Goal: Task Accomplishment & Management: Manage account settings

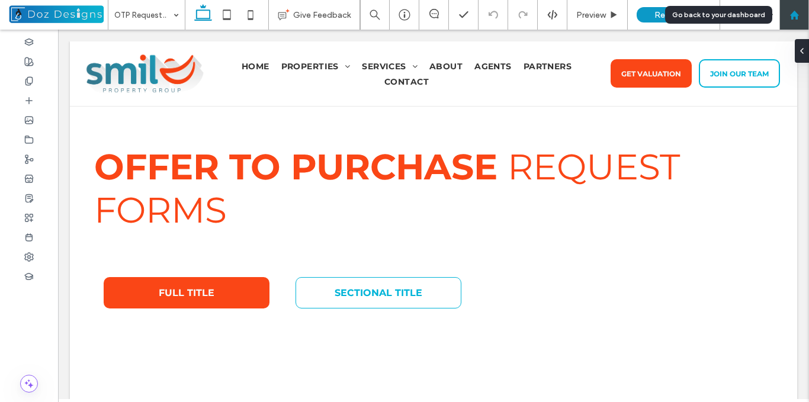
click at [791, 18] on icon at bounding box center [795, 15] width 10 height 10
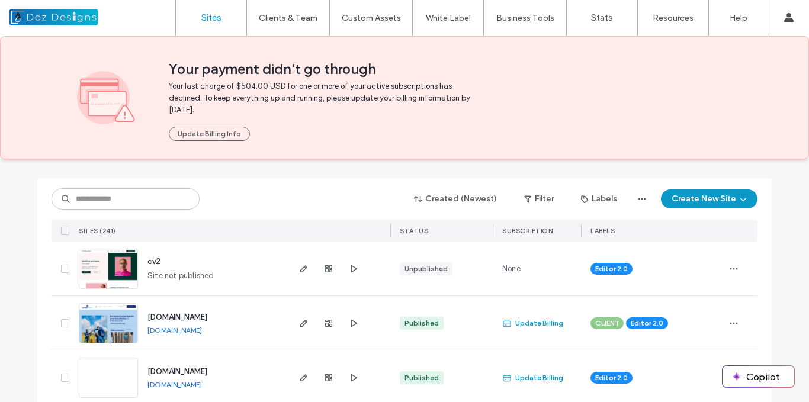
scroll to position [118, 0]
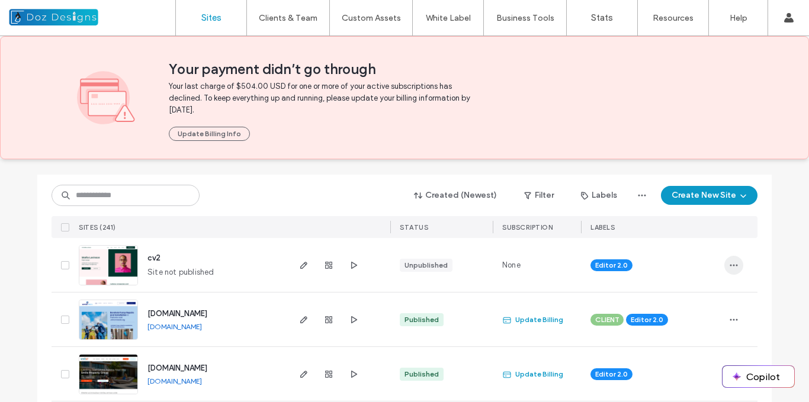
click at [725, 264] on span "button" at bounding box center [734, 265] width 19 height 19
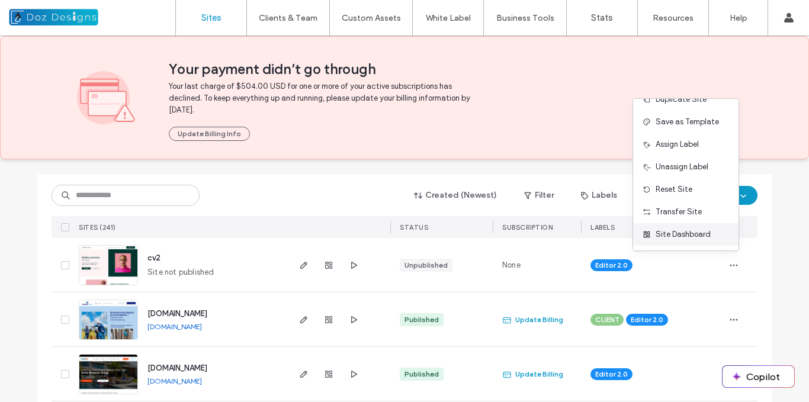
scroll to position [59, 0]
drag, startPoint x: 790, startPoint y: 270, endPoint x: 785, endPoint y: 273, distance: 6.1
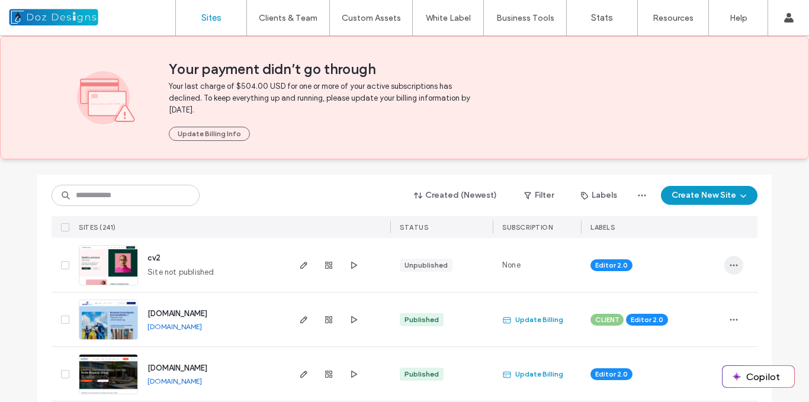
click at [731, 265] on use "button" at bounding box center [735, 265] width 8 height 2
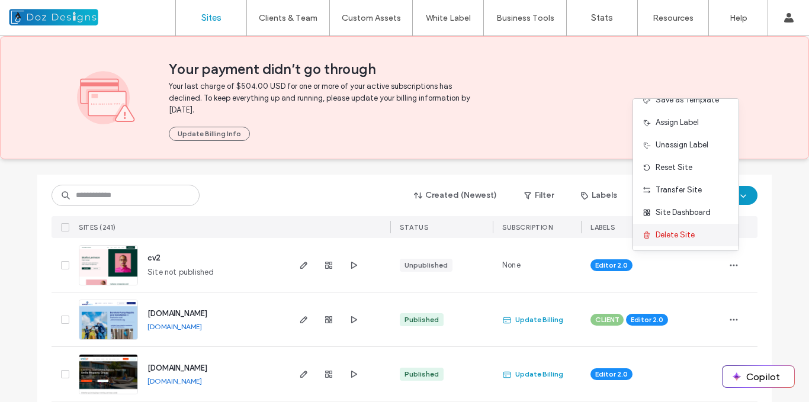
scroll to position [60, 0]
drag, startPoint x: 767, startPoint y: 277, endPoint x: 733, endPoint y: 270, distance: 34.6
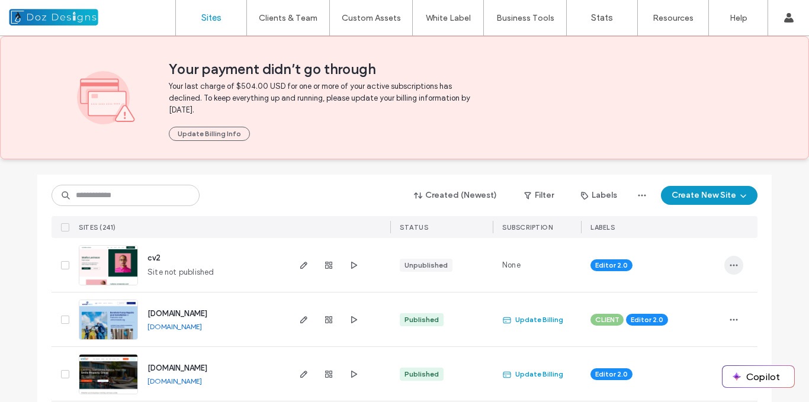
click at [731, 266] on icon "button" at bounding box center [733, 265] width 9 height 9
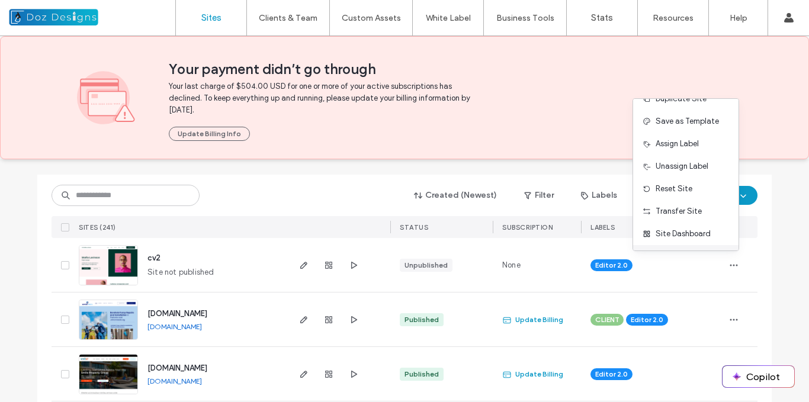
scroll to position [59, 0]
click at [694, 236] on div "Delete Site" at bounding box center [685, 236] width 105 height 23
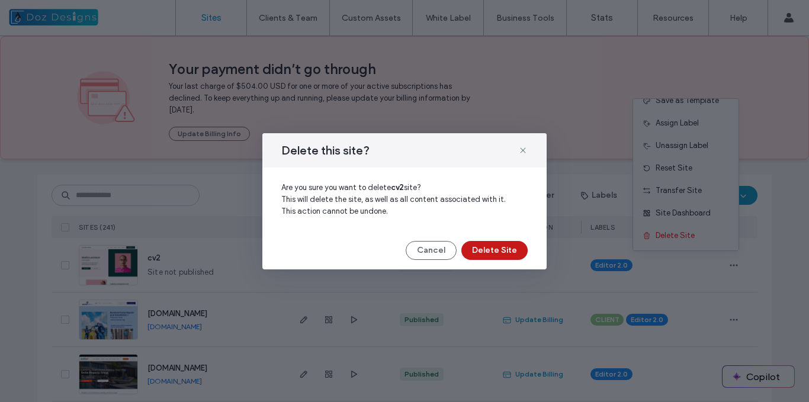
click at [494, 248] on button "Delete Site" at bounding box center [495, 250] width 66 height 19
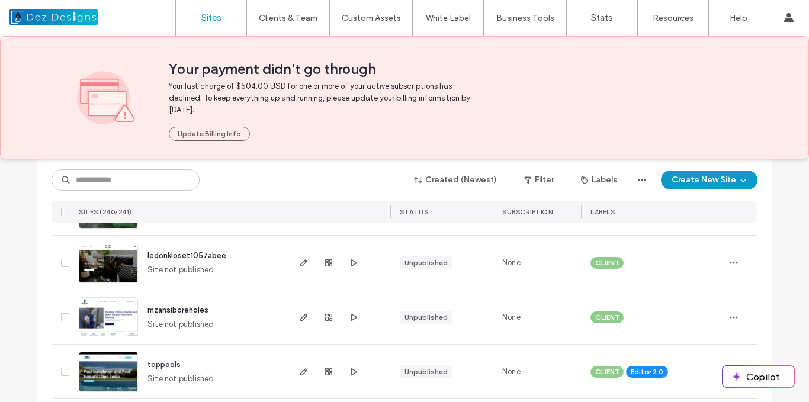
scroll to position [889, 0]
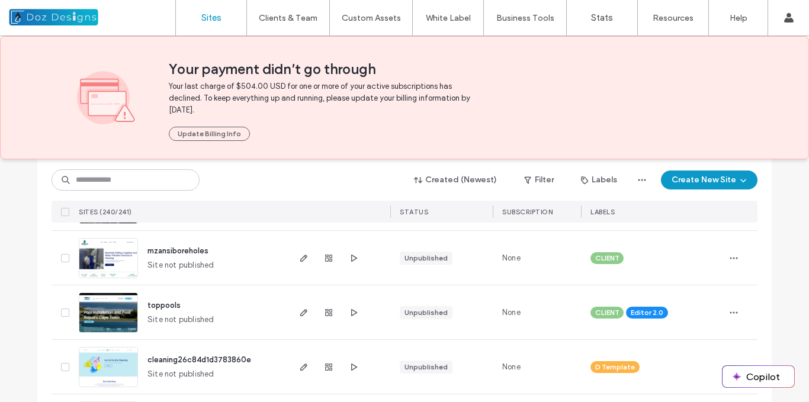
click at [114, 254] on img at bounding box center [108, 279] width 58 height 81
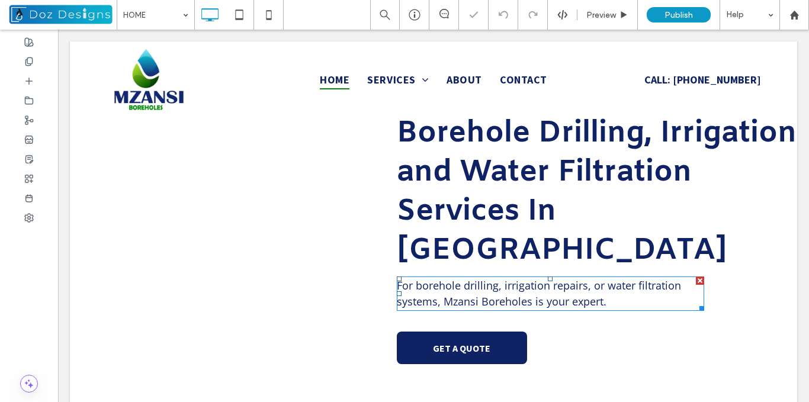
scroll to position [92, 0]
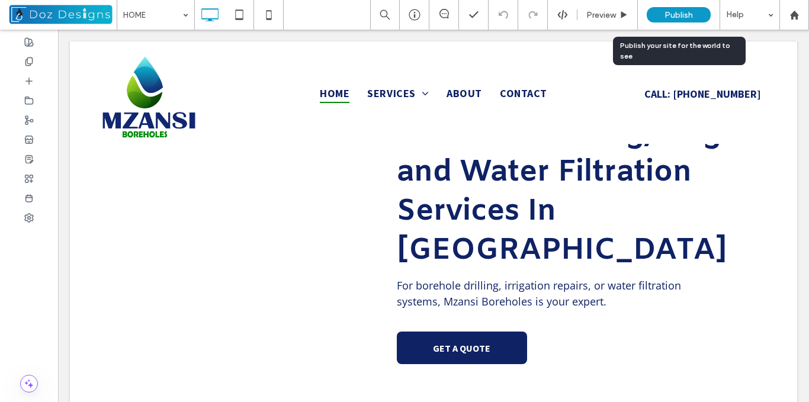
click at [688, 12] on span "Publish" at bounding box center [679, 15] width 28 height 10
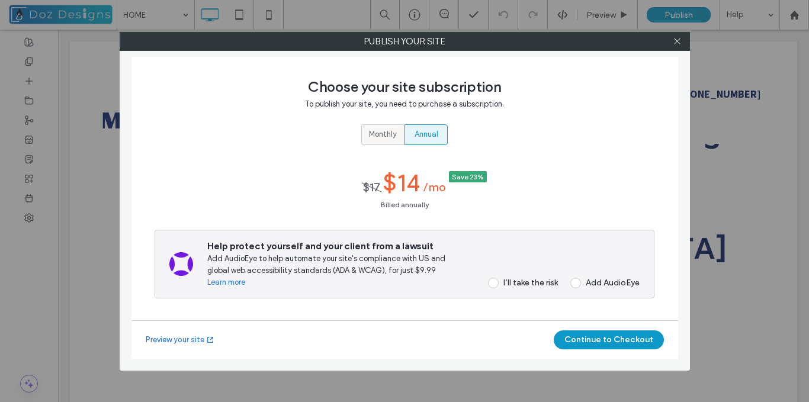
click at [374, 134] on span "Monthly" at bounding box center [383, 135] width 28 height 12
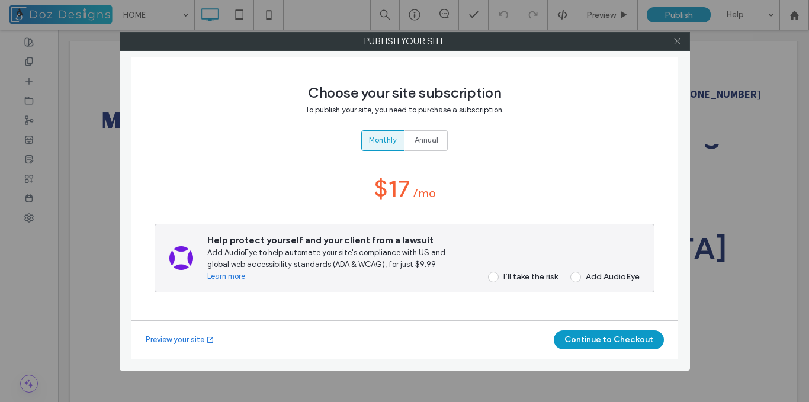
click at [675, 40] on icon at bounding box center [677, 41] width 9 height 9
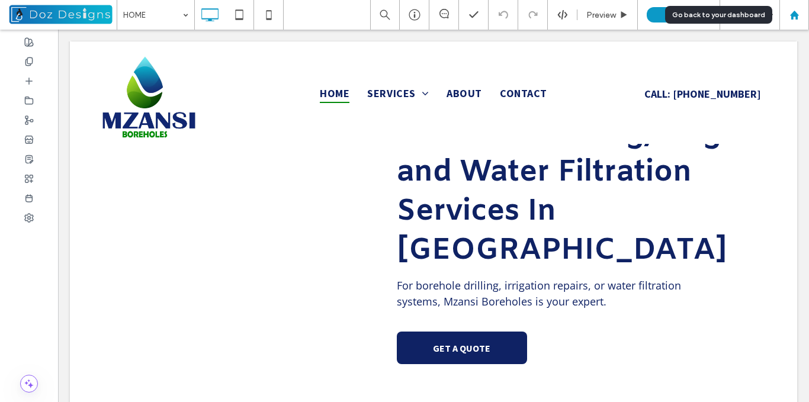
click at [794, 17] on icon at bounding box center [795, 15] width 10 height 10
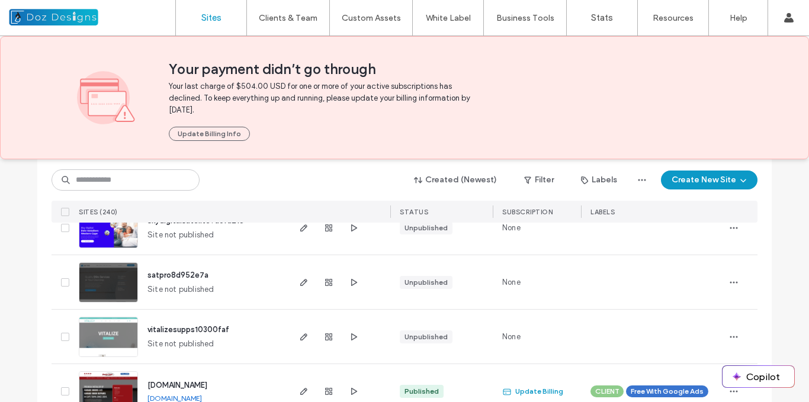
scroll to position [4085, 0]
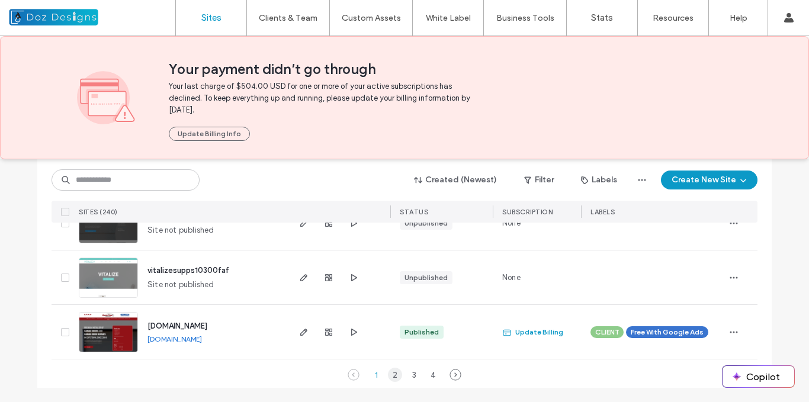
click at [393, 376] on div "2" at bounding box center [395, 375] width 14 height 14
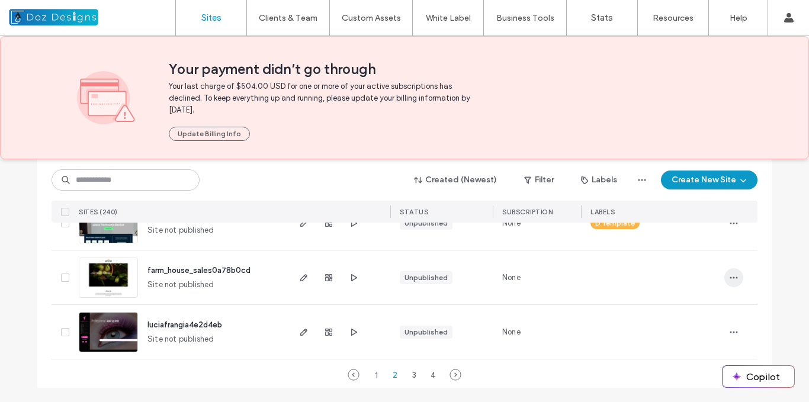
click at [731, 278] on icon "button" at bounding box center [733, 277] width 9 height 9
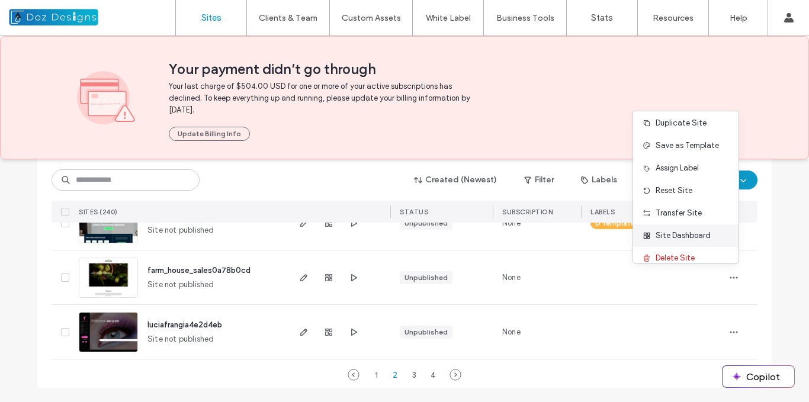
scroll to position [38, 0]
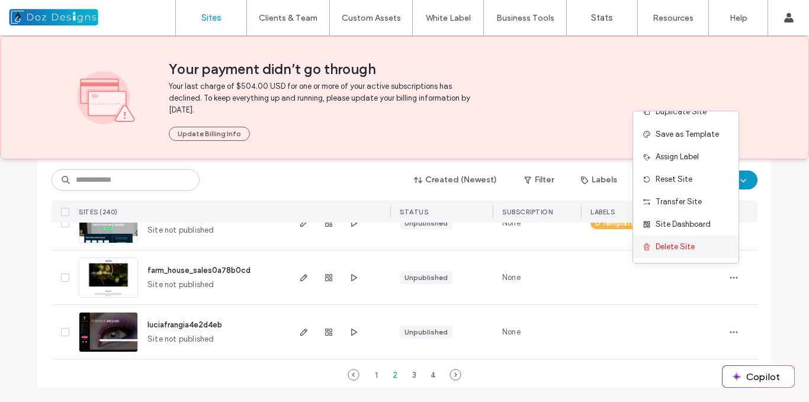
click at [693, 246] on span "Delete Site" at bounding box center [675, 247] width 39 height 12
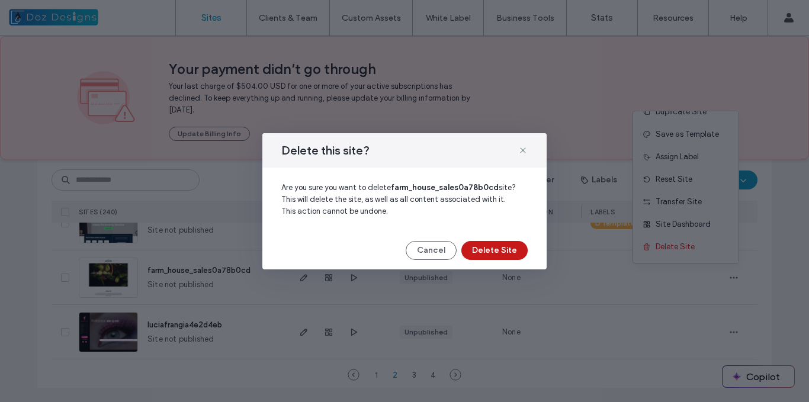
click at [501, 249] on button "Delete Site" at bounding box center [495, 250] width 66 height 19
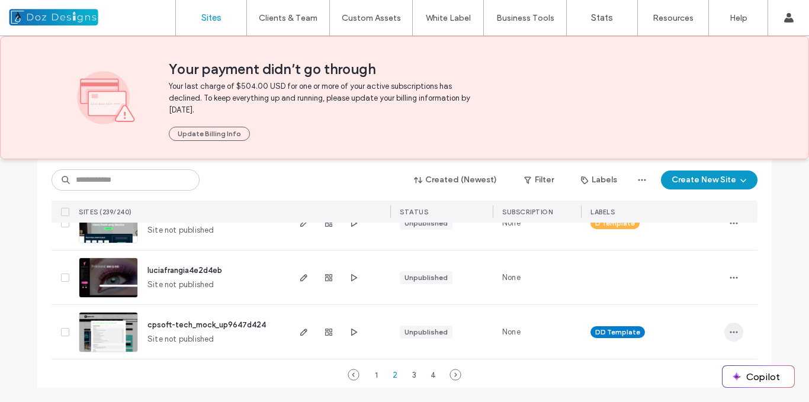
click at [731, 331] on icon "button" at bounding box center [733, 332] width 9 height 9
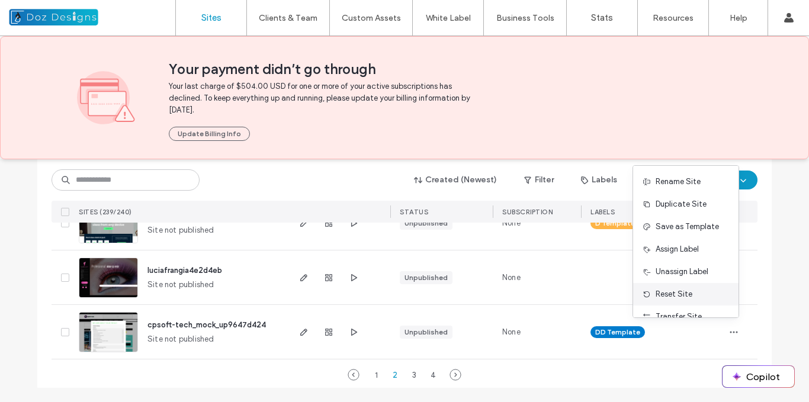
scroll to position [59, 0]
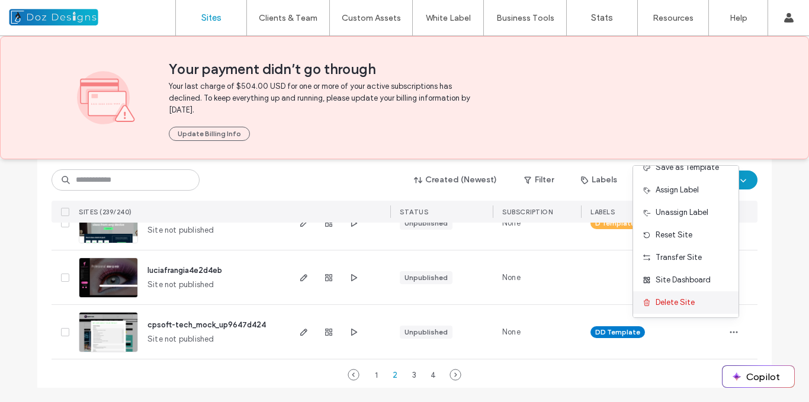
click at [683, 302] on span "Delete Site" at bounding box center [675, 303] width 39 height 12
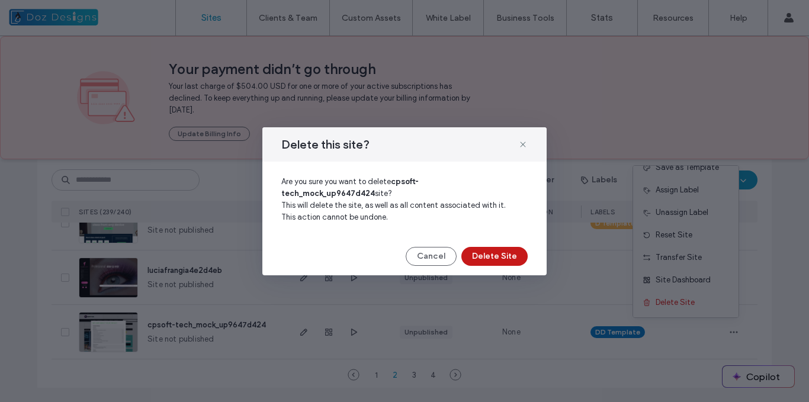
click at [502, 251] on button "Delete Site" at bounding box center [495, 256] width 66 height 19
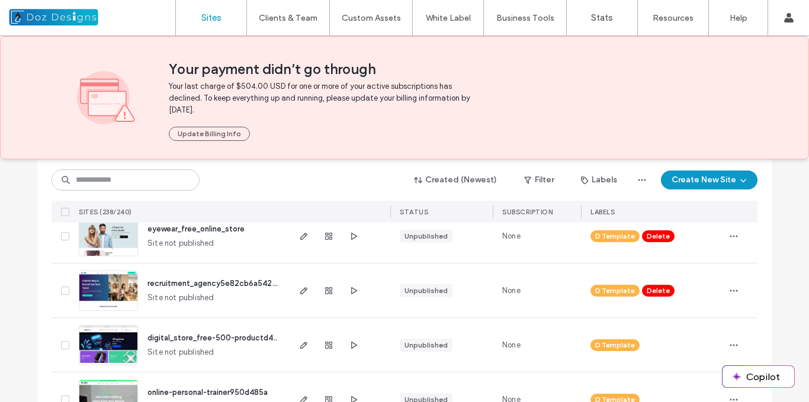
scroll to position [3907, 0]
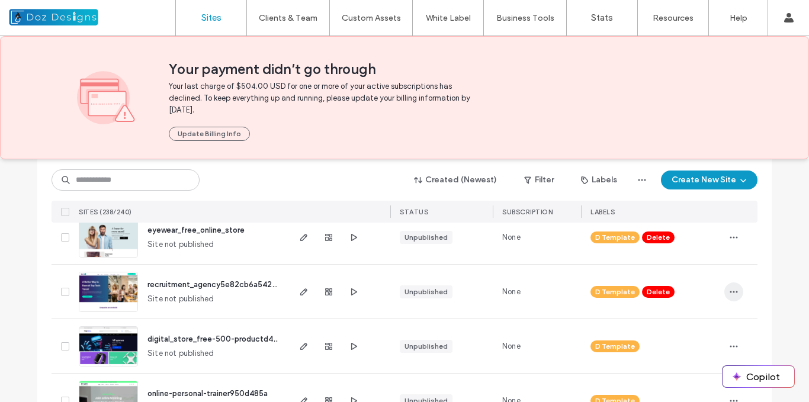
click at [729, 290] on icon "button" at bounding box center [733, 291] width 9 height 9
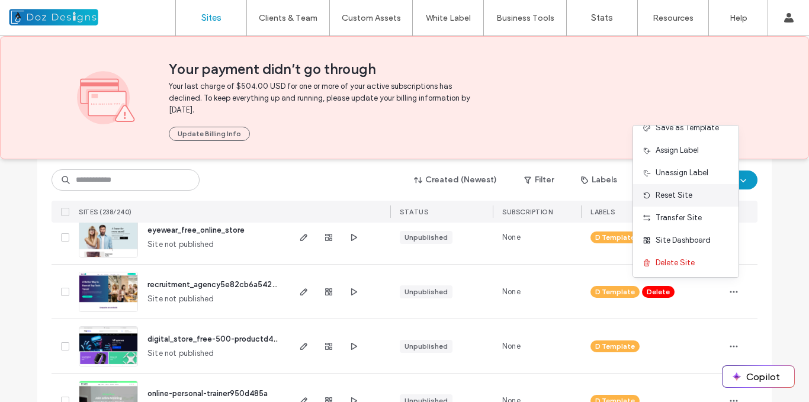
scroll to position [60, 0]
click at [683, 263] on span "Delete Site" at bounding box center [675, 261] width 39 height 12
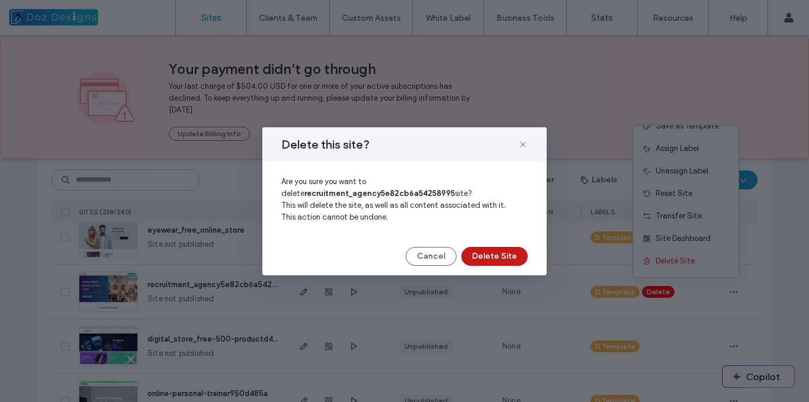
click at [508, 257] on button "Delete Site" at bounding box center [495, 256] width 66 height 19
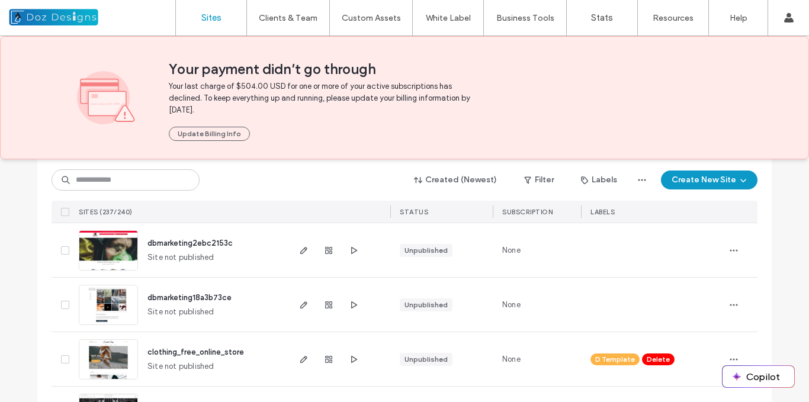
scroll to position [4085, 0]
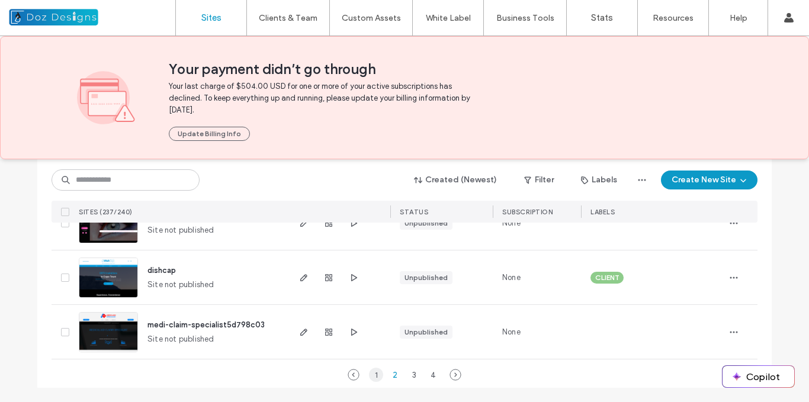
click at [373, 375] on div "1" at bounding box center [376, 375] width 14 height 14
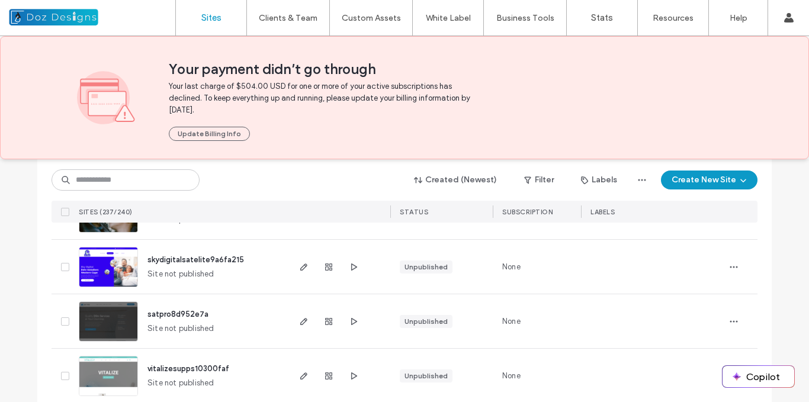
scroll to position [3967, 0]
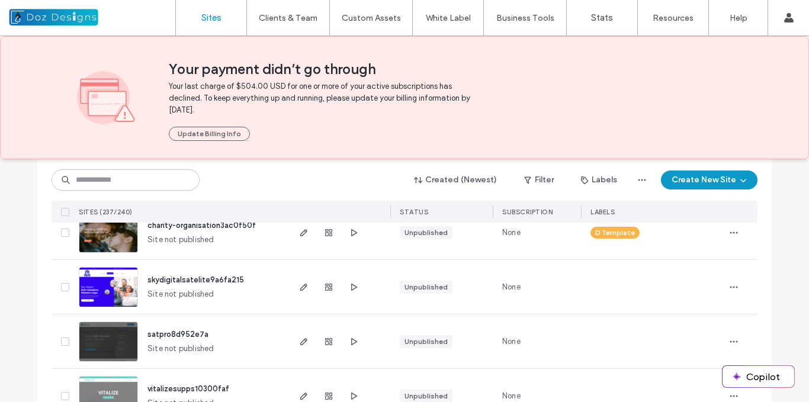
click at [212, 17] on label "Sites" at bounding box center [211, 17] width 20 height 11
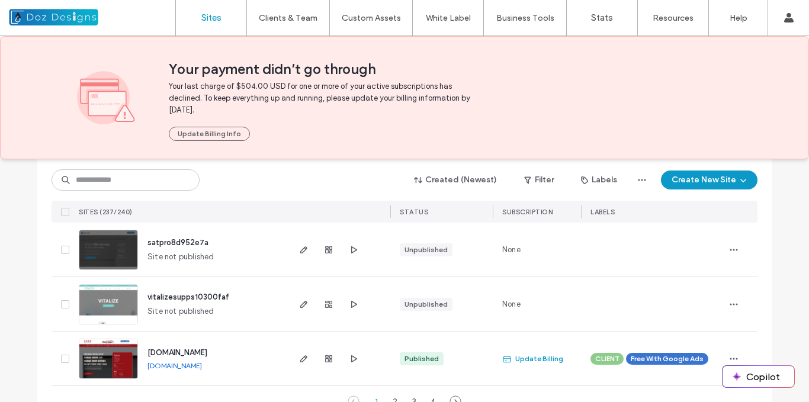
scroll to position [4085, 0]
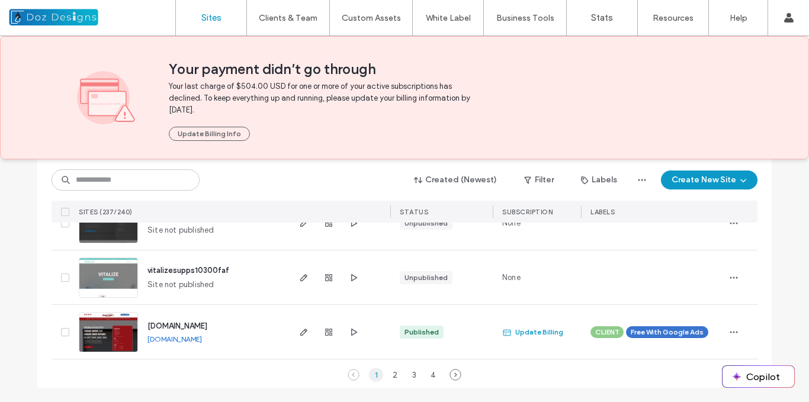
click at [374, 373] on div "1" at bounding box center [376, 375] width 14 height 14
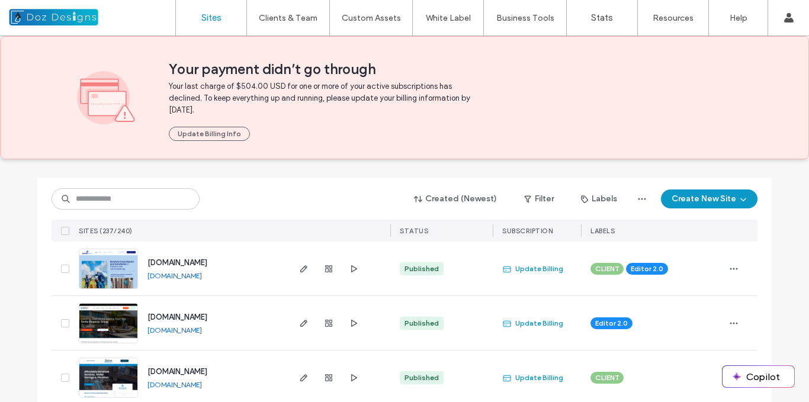
scroll to position [118, 0]
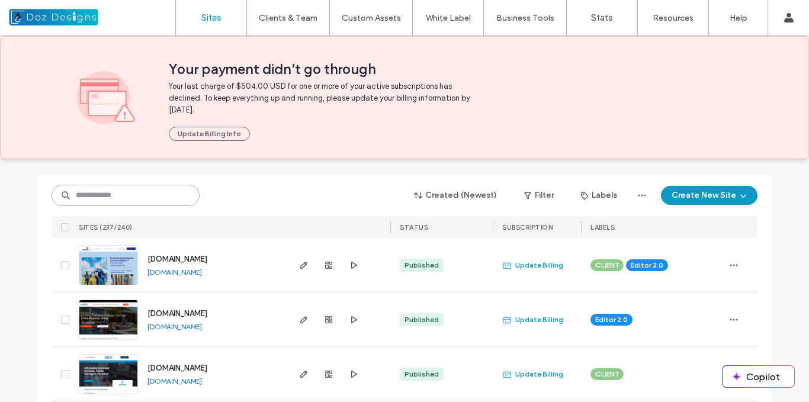
click at [165, 201] on input at bounding box center [126, 195] width 148 height 21
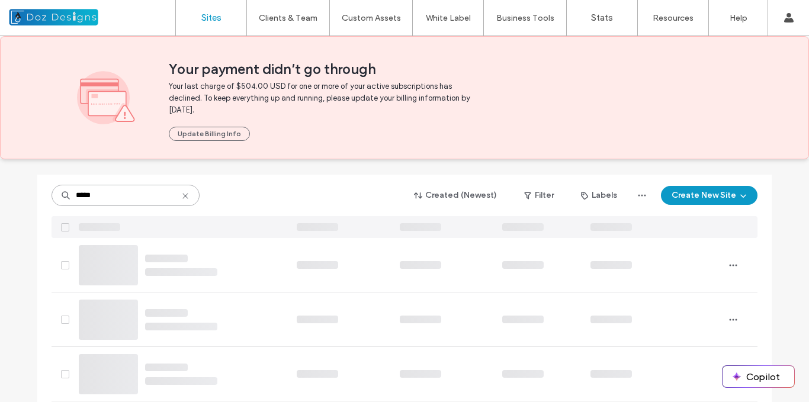
scroll to position [23, 0]
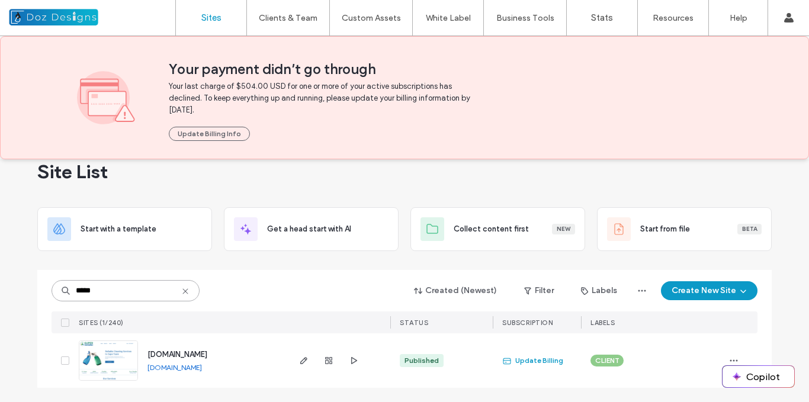
type input "*****"
click at [111, 356] on img at bounding box center [108, 381] width 58 height 81
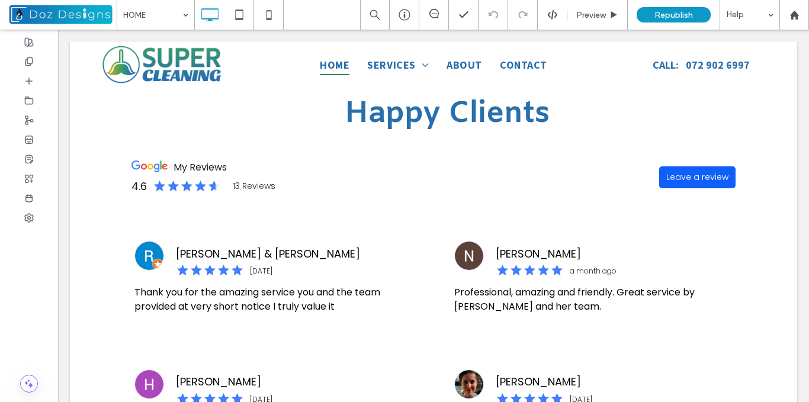
scroll to position [1437, 0]
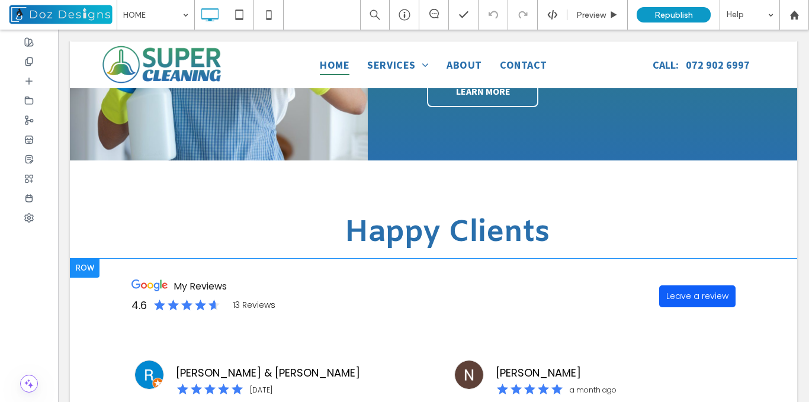
click at [84, 259] on div at bounding box center [85, 268] width 30 height 19
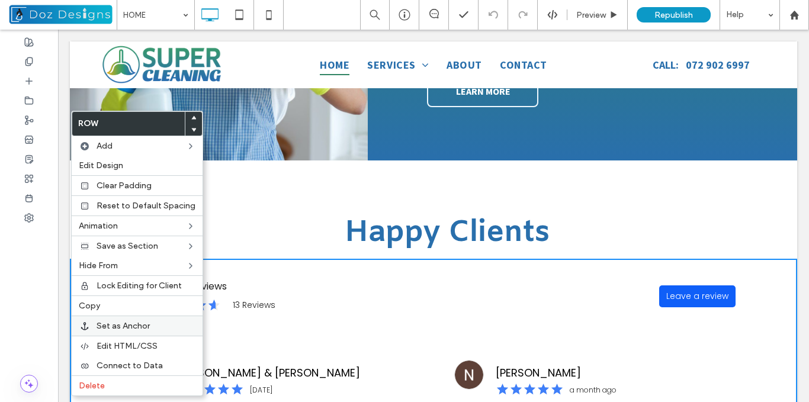
click at [146, 326] on span "Set as Anchor" at bounding box center [123, 326] width 53 height 10
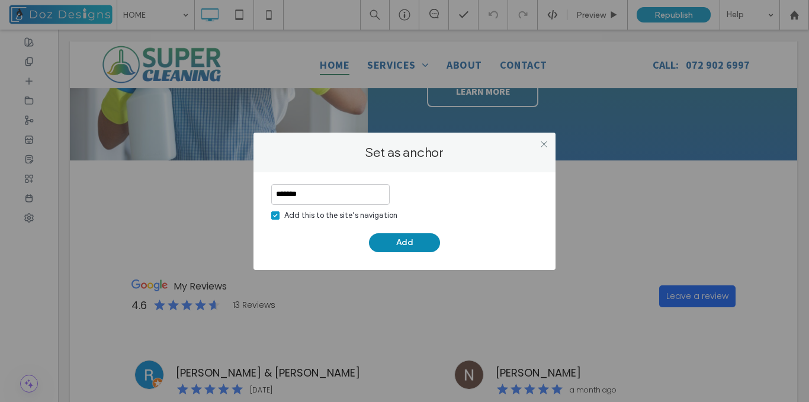
type input "*******"
click at [397, 241] on button "Add" at bounding box center [404, 242] width 71 height 19
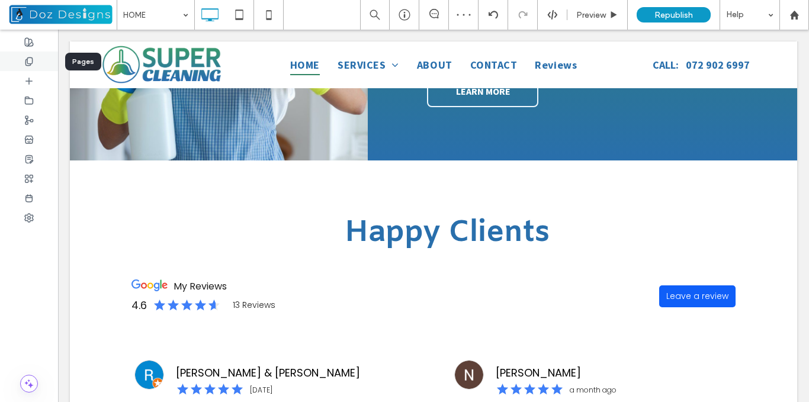
click at [32, 62] on use at bounding box center [28, 61] width 7 height 8
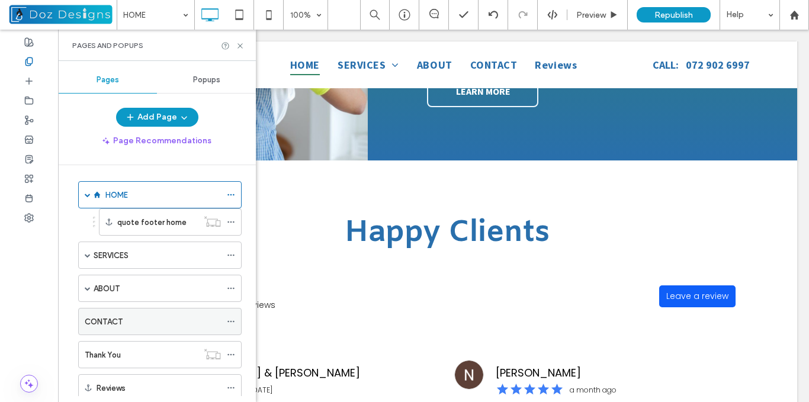
scroll to position [0, 0]
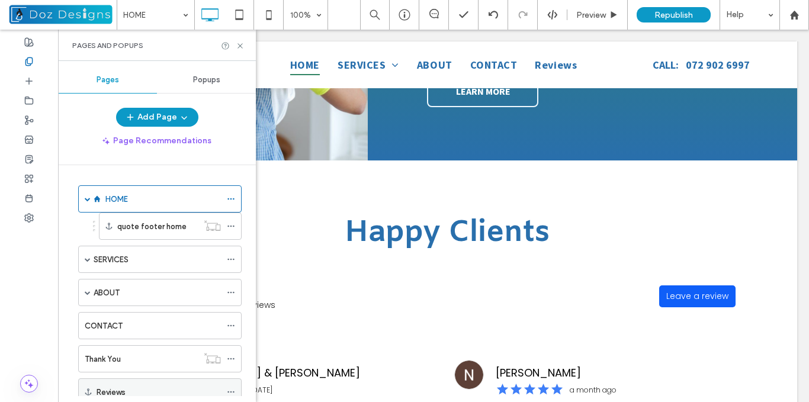
click at [235, 392] on div at bounding box center [234, 392] width 14 height 18
click at [229, 392] on icon at bounding box center [231, 392] width 8 height 8
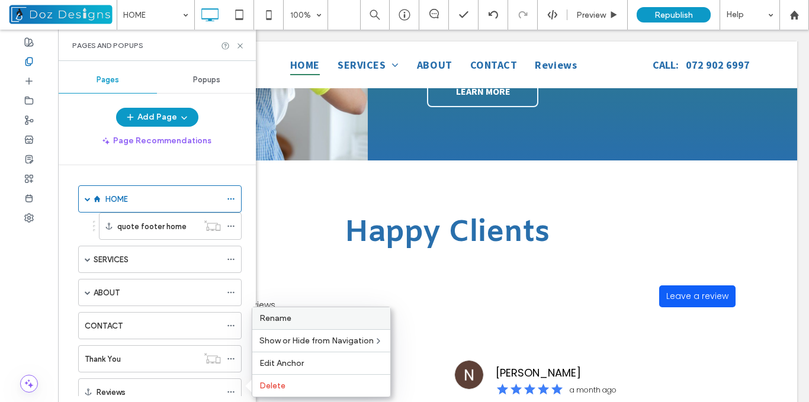
click at [278, 321] on span "Rename" at bounding box center [276, 318] width 32 height 10
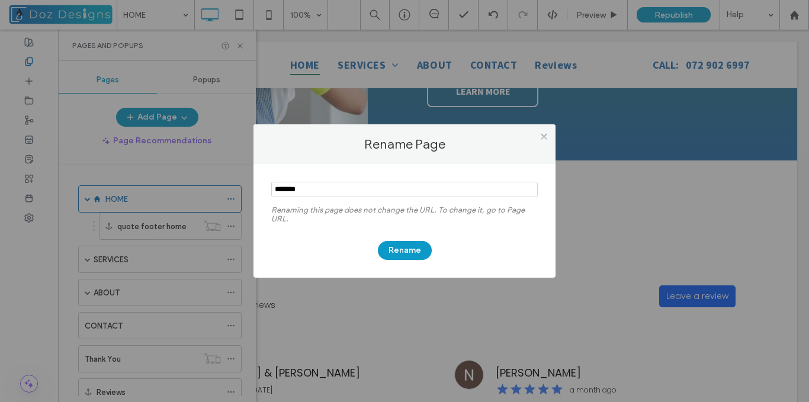
drag, startPoint x: 317, startPoint y: 191, endPoint x: 282, endPoint y: 190, distance: 35.0
click at [282, 190] on input "notEmpty" at bounding box center [404, 189] width 267 height 15
type input "*******"
click at [404, 252] on button "Rename" at bounding box center [405, 250] width 54 height 19
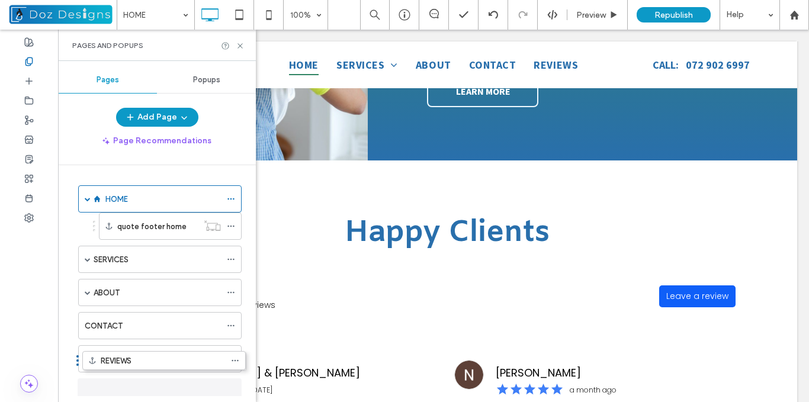
scroll to position [24, 0]
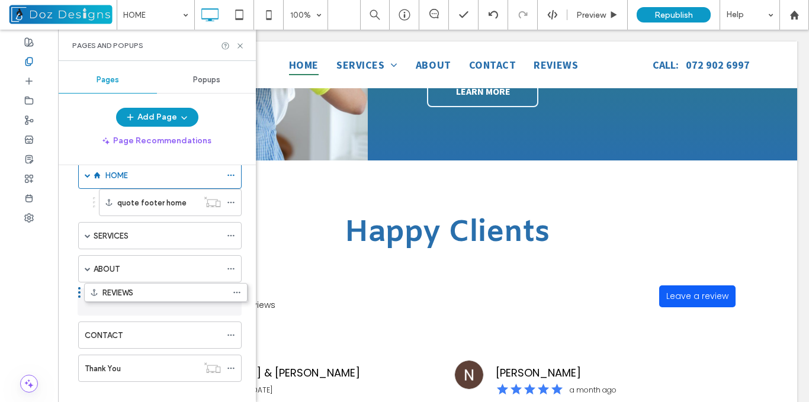
drag, startPoint x: 74, startPoint y: 389, endPoint x: 80, endPoint y: 293, distance: 95.6
click at [89, 269] on span at bounding box center [88, 269] width 6 height 6
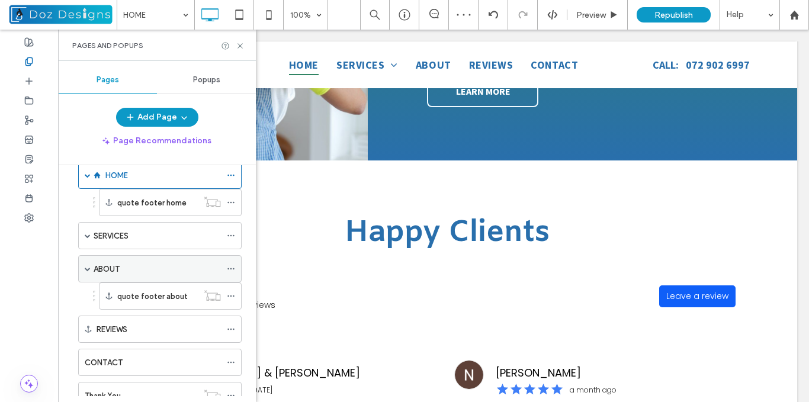
click at [89, 269] on span at bounding box center [88, 269] width 6 height 6
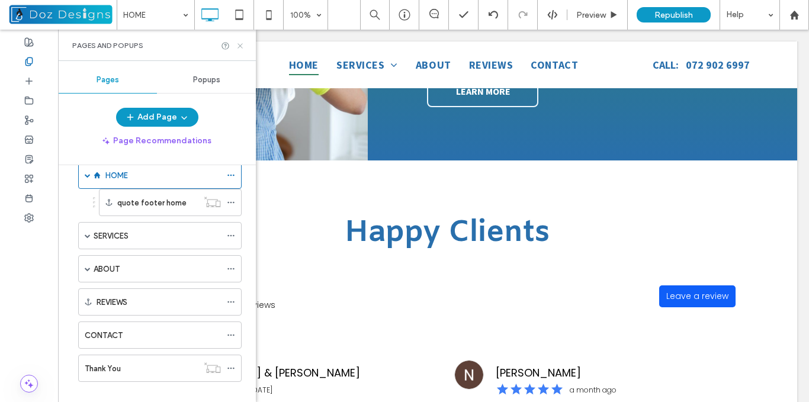
click at [239, 47] on use at bounding box center [240, 45] width 5 height 5
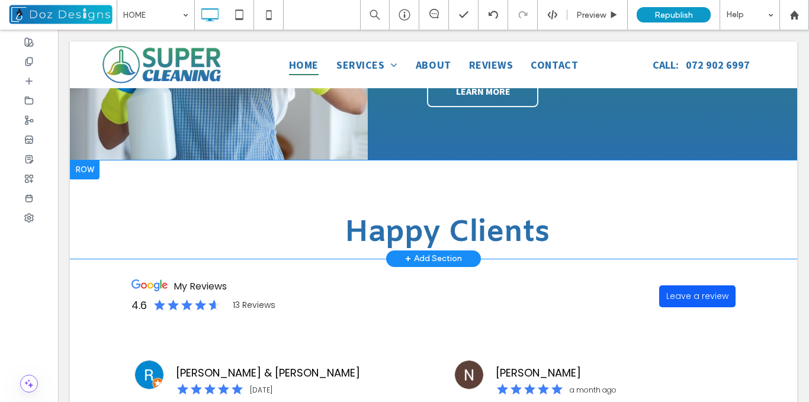
click at [94, 161] on div at bounding box center [85, 170] width 30 height 19
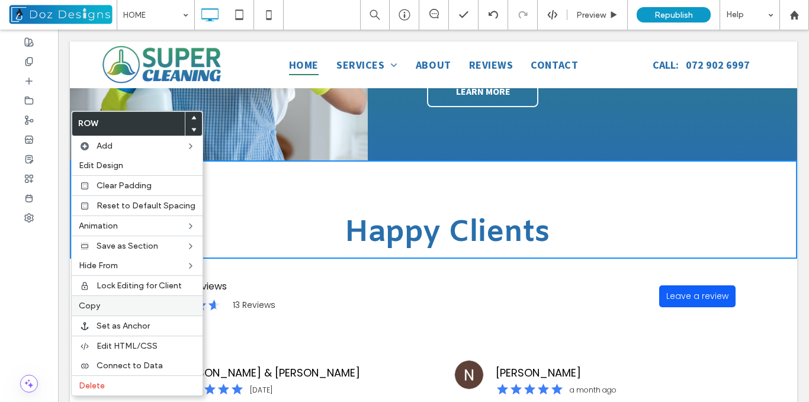
click at [110, 300] on div "Copy" at bounding box center [137, 306] width 131 height 20
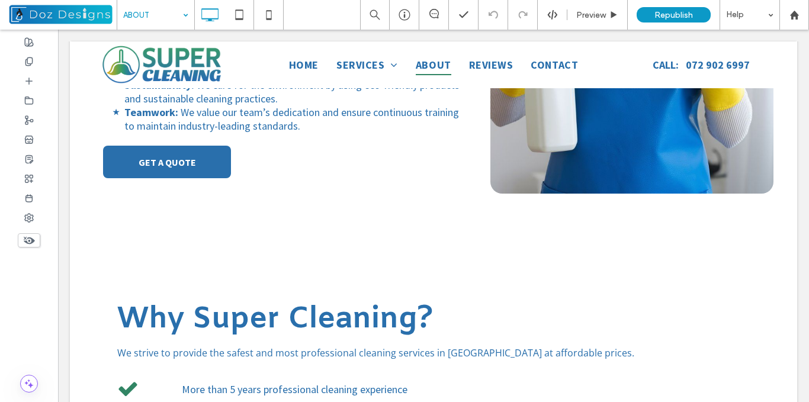
scroll to position [959, 0]
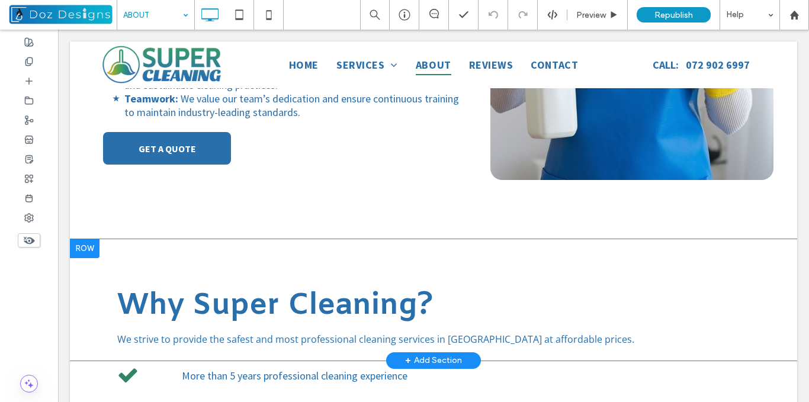
click at [87, 251] on div at bounding box center [85, 248] width 30 height 19
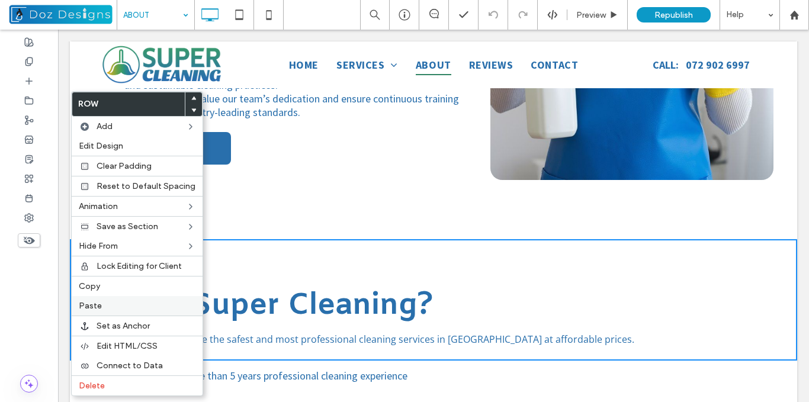
click at [98, 306] on span "Paste" at bounding box center [90, 306] width 23 height 10
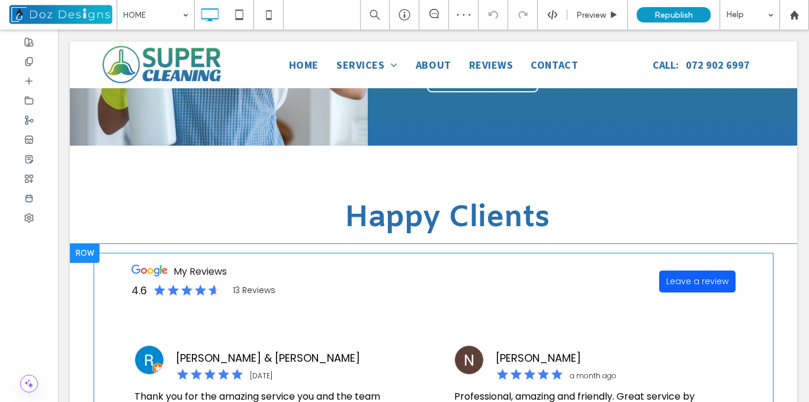
scroll to position [1421, 0]
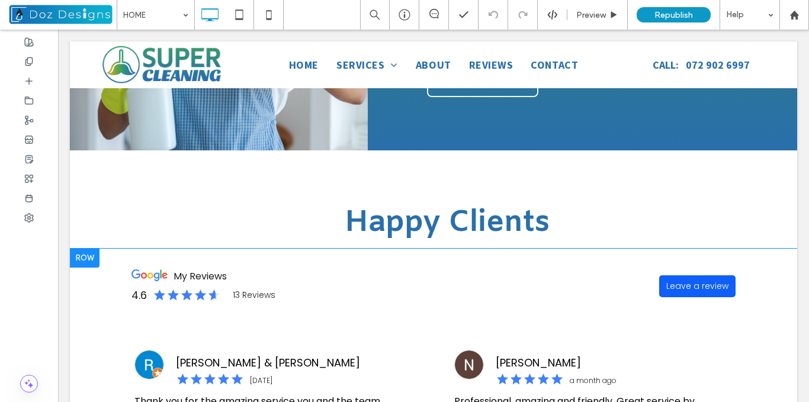
click at [78, 249] on div at bounding box center [85, 258] width 30 height 19
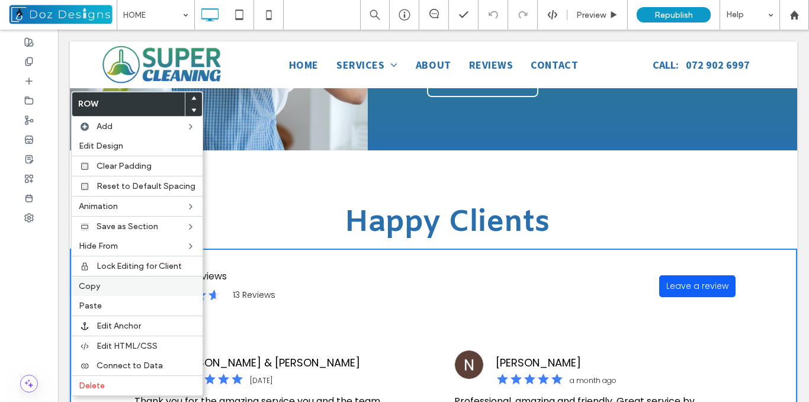
click at [95, 280] on div "Copy" at bounding box center [137, 286] width 131 height 20
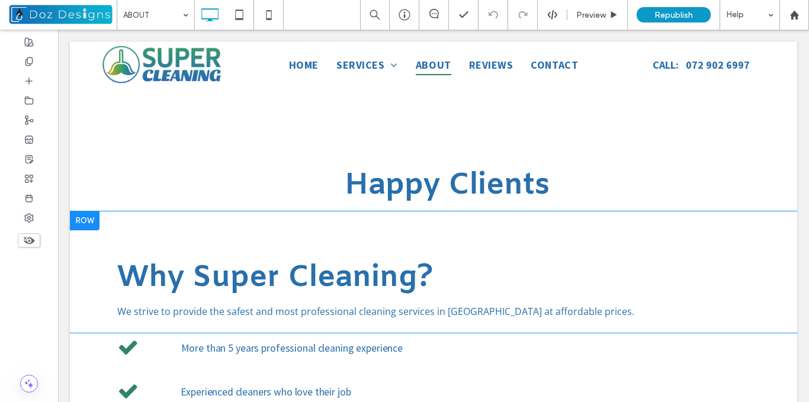
scroll to position [1088, 0]
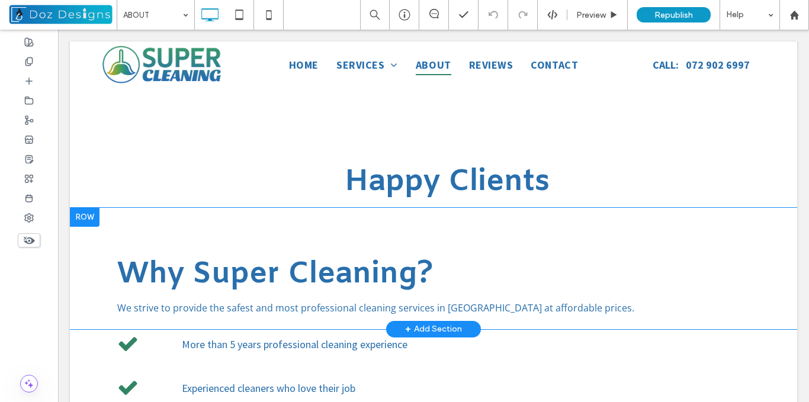
click at [88, 223] on div at bounding box center [85, 217] width 30 height 19
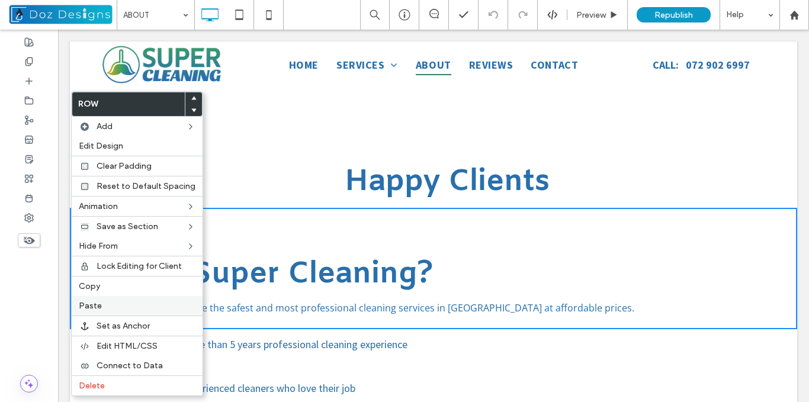
click at [105, 302] on label "Paste" at bounding box center [137, 306] width 117 height 10
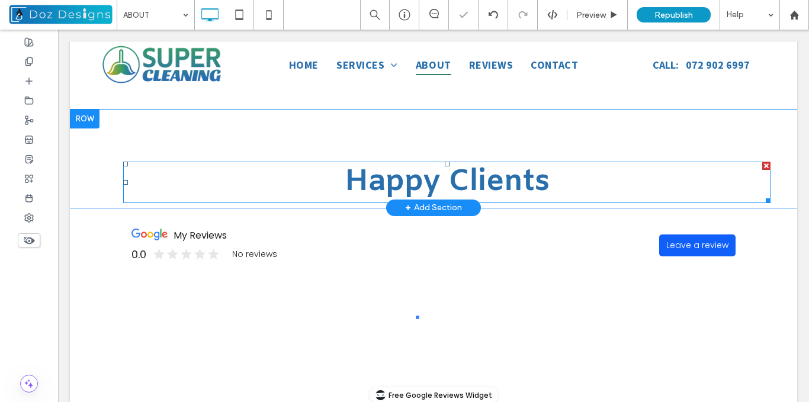
scroll to position [970, 0]
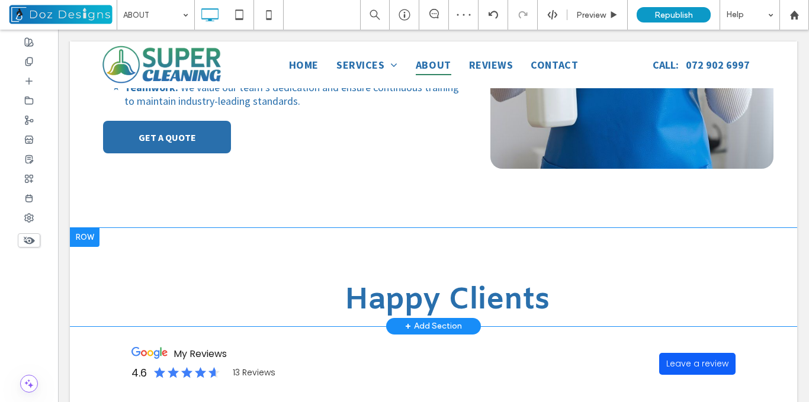
click at [85, 242] on div at bounding box center [85, 237] width 30 height 19
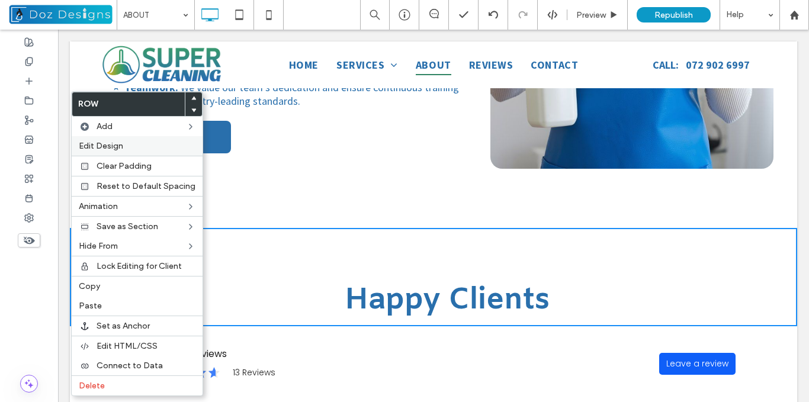
click at [112, 146] on span "Edit Design" at bounding box center [101, 146] width 44 height 10
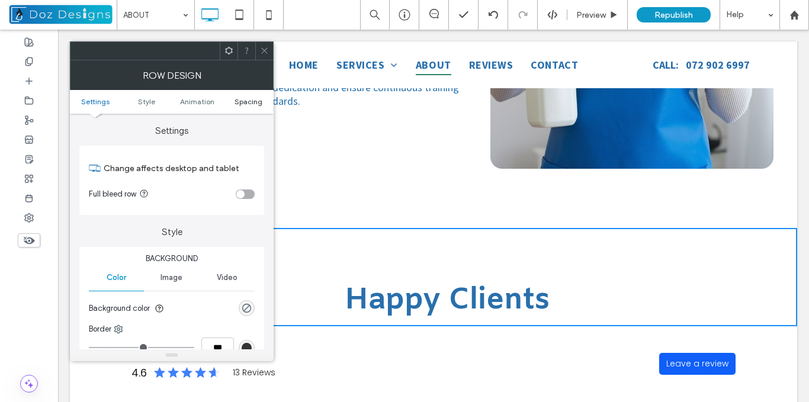
click at [242, 101] on span "Spacing" at bounding box center [249, 101] width 28 height 9
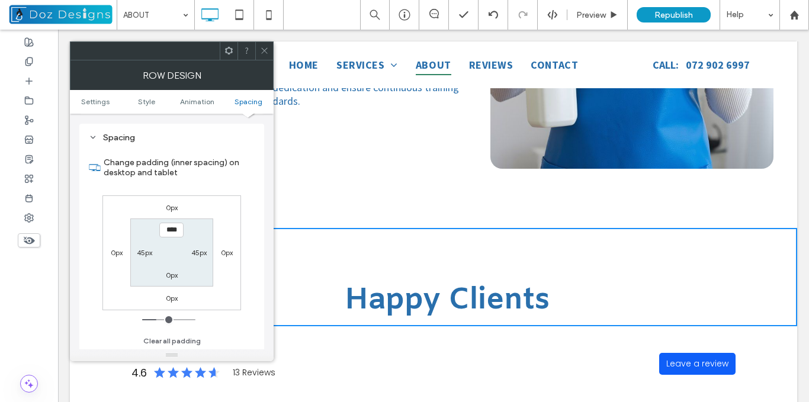
scroll to position [335, 0]
type input "***"
type input "*"
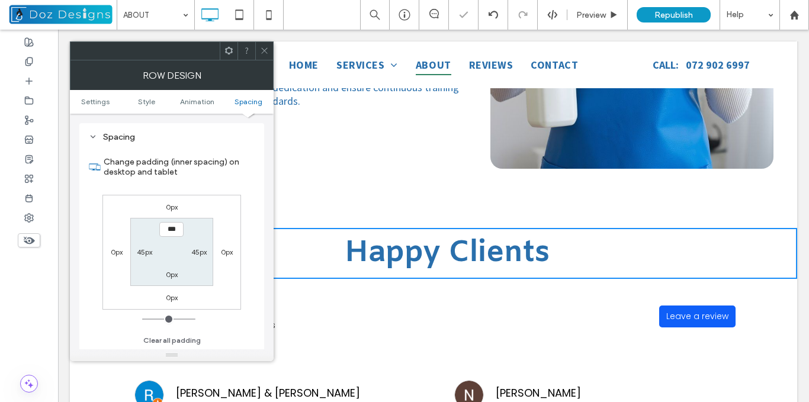
click at [266, 48] on icon at bounding box center [264, 50] width 9 height 9
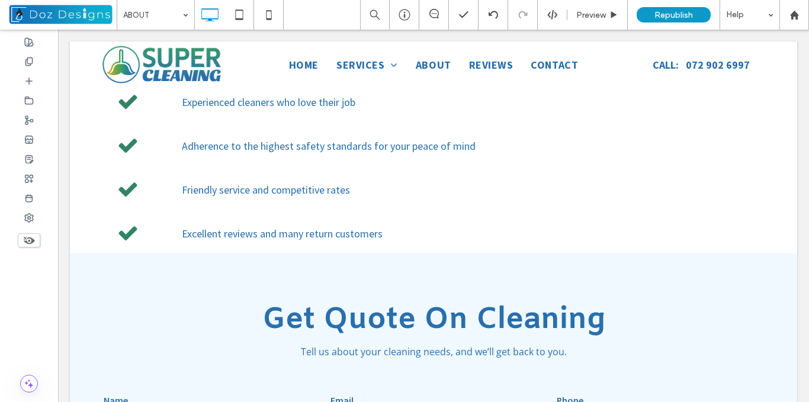
scroll to position [1729, 0]
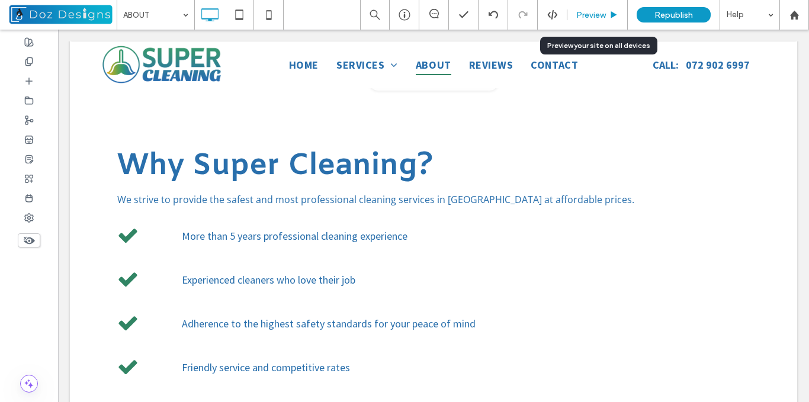
click at [600, 17] on span "Preview" at bounding box center [591, 15] width 30 height 10
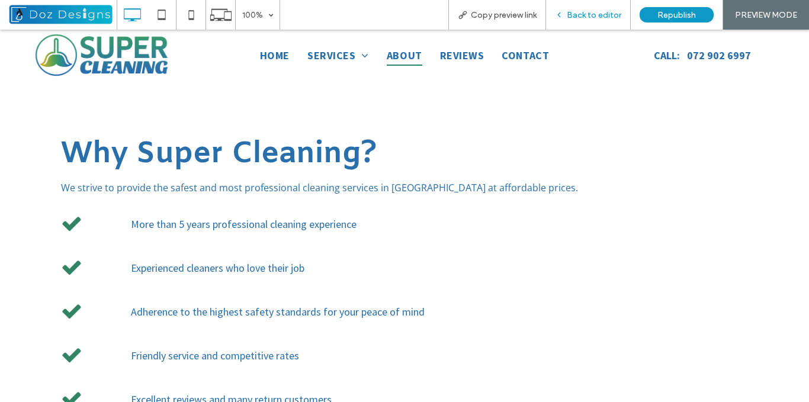
click at [569, 14] on span "Back to editor" at bounding box center [594, 15] width 55 height 10
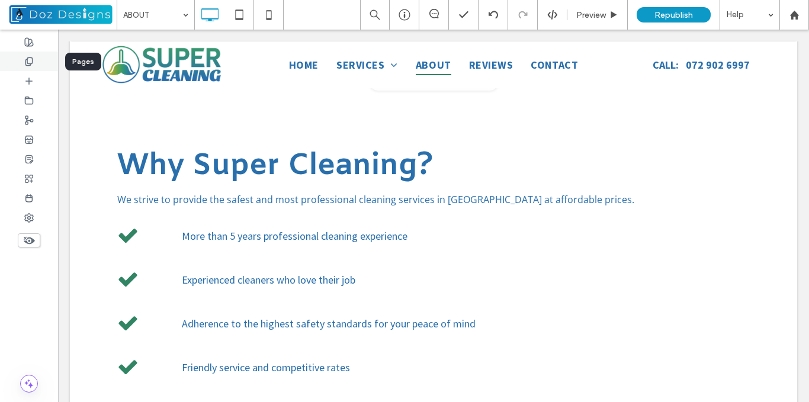
click at [34, 62] on div at bounding box center [29, 62] width 58 height 20
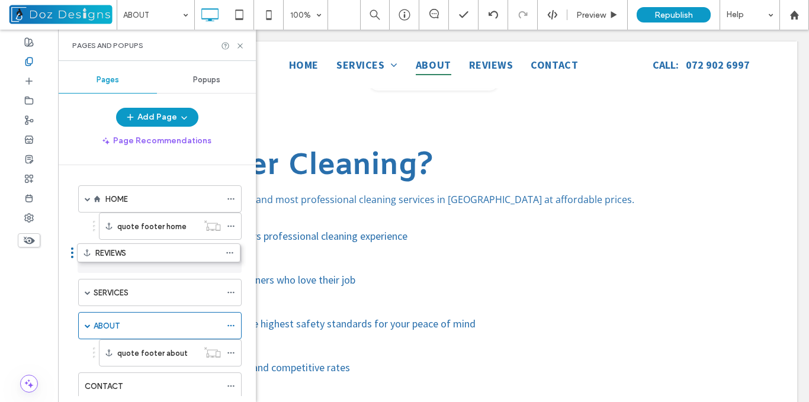
drag, startPoint x: 73, startPoint y: 353, endPoint x: 72, endPoint y: 257, distance: 96.0
click at [240, 45] on use at bounding box center [240, 45] width 5 height 5
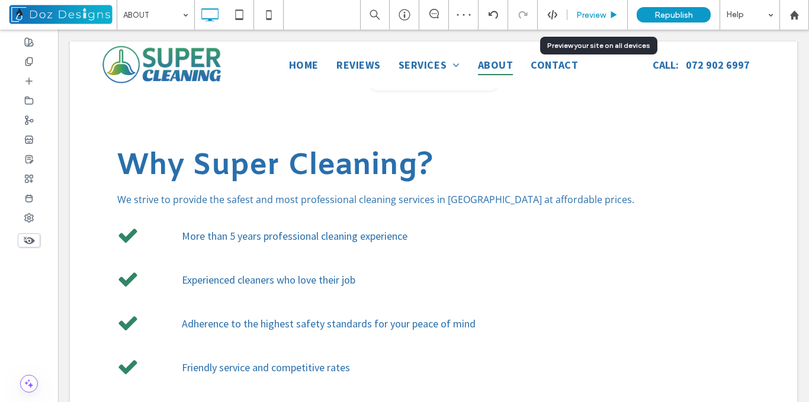
click at [603, 16] on span "Preview" at bounding box center [591, 15] width 30 height 10
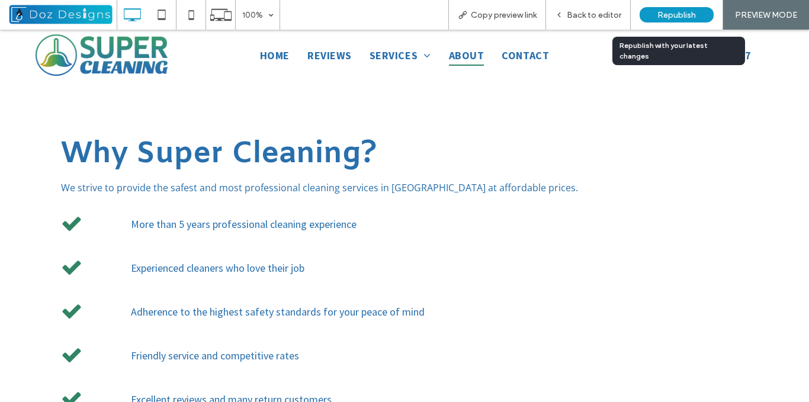
click at [677, 15] on span "Republish" at bounding box center [677, 15] width 39 height 10
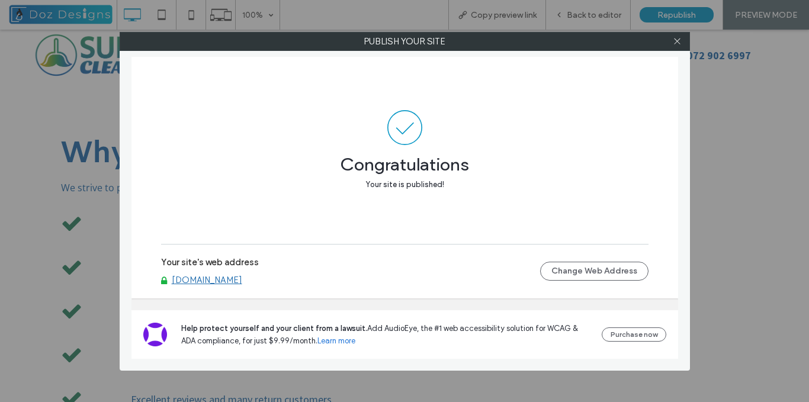
click at [242, 279] on link "www.supercleaning.co.za" at bounding box center [207, 280] width 71 height 11
click at [675, 41] on icon at bounding box center [677, 41] width 9 height 9
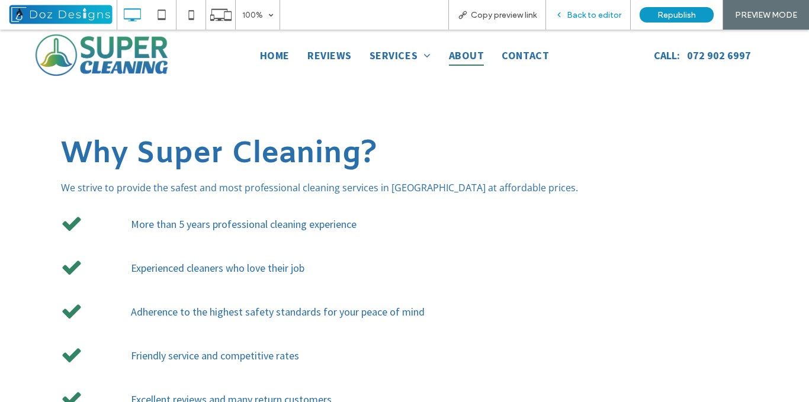
click at [563, 18] on icon at bounding box center [559, 15] width 8 height 8
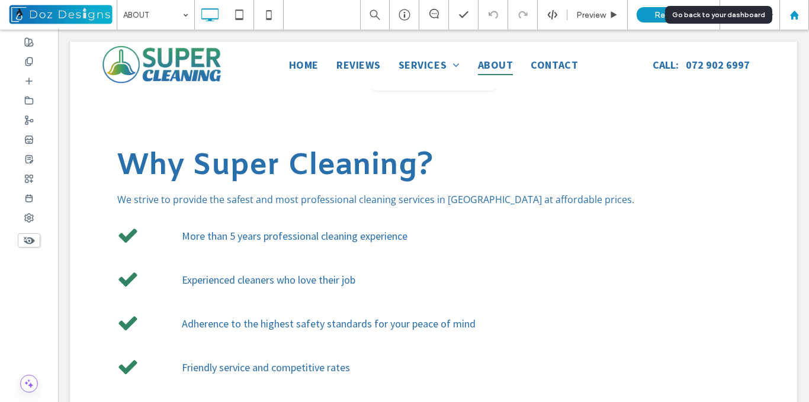
click at [793, 14] on use at bounding box center [794, 14] width 9 height 9
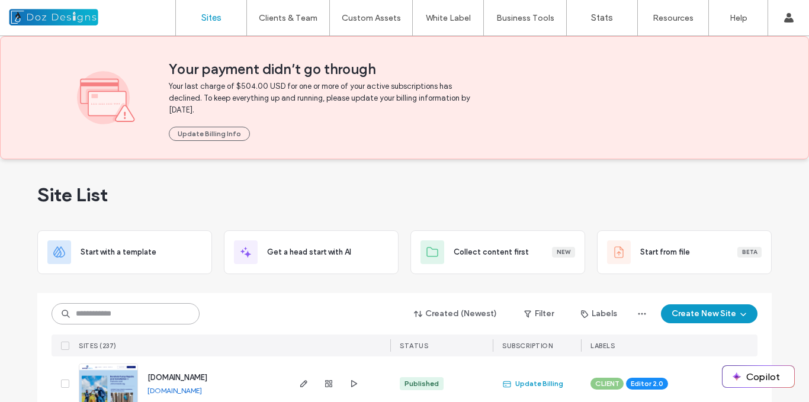
click at [155, 310] on input at bounding box center [126, 313] width 148 height 21
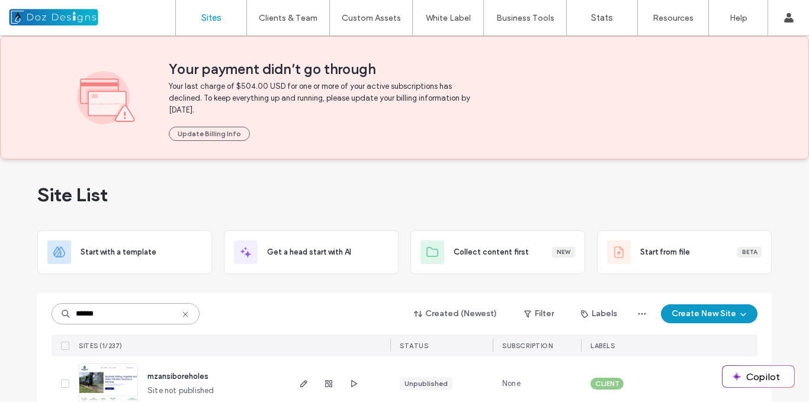
type input "******"
click at [87, 378] on img at bounding box center [108, 404] width 58 height 81
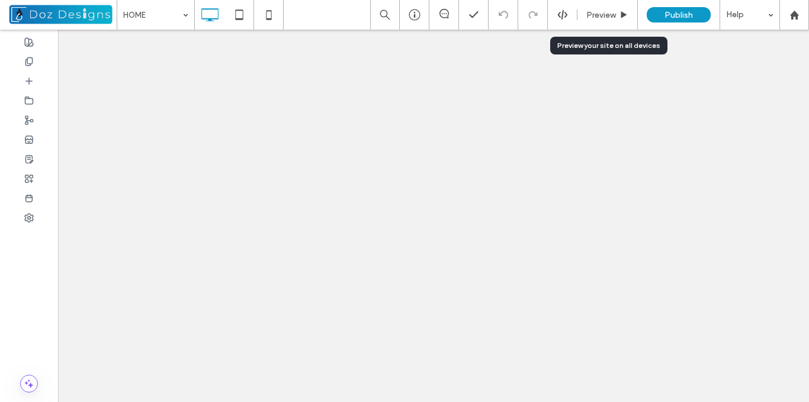
click at [606, 14] on span "Preview" at bounding box center [602, 15] width 30 height 10
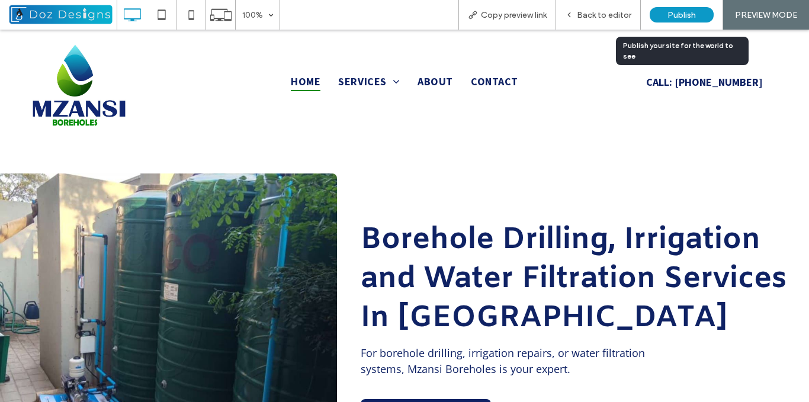
click at [684, 14] on span "Publish" at bounding box center [682, 15] width 28 height 10
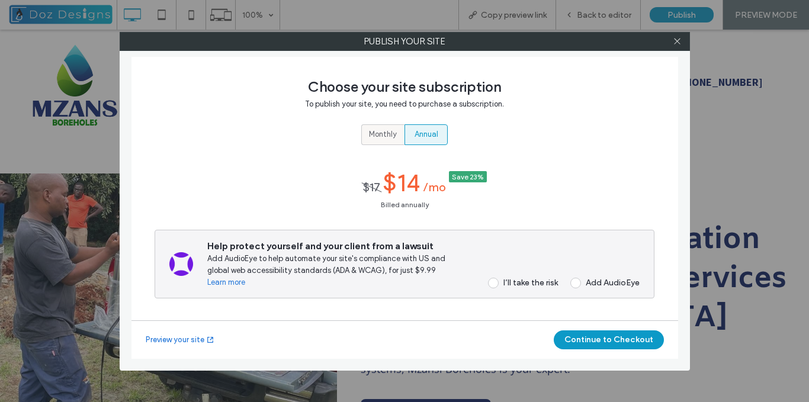
click at [382, 129] on span "Monthly" at bounding box center [383, 135] width 28 height 12
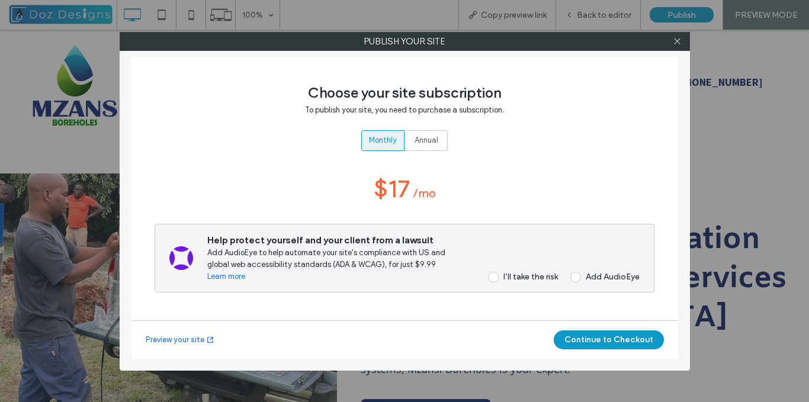
click at [494, 279] on span at bounding box center [493, 277] width 11 height 11
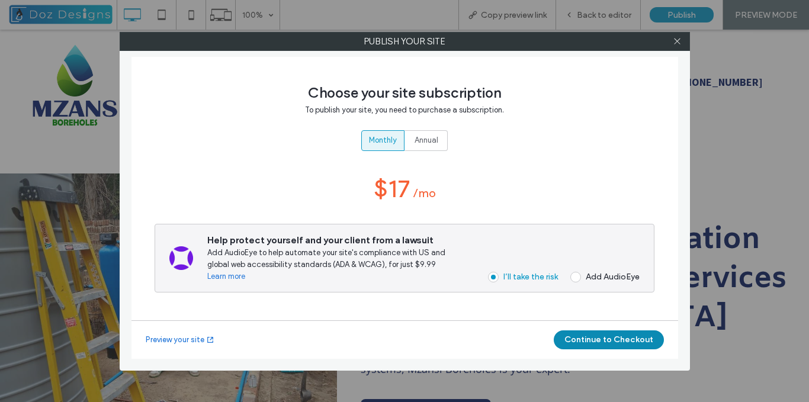
click at [596, 339] on button "Continue to Checkout" at bounding box center [609, 340] width 110 height 19
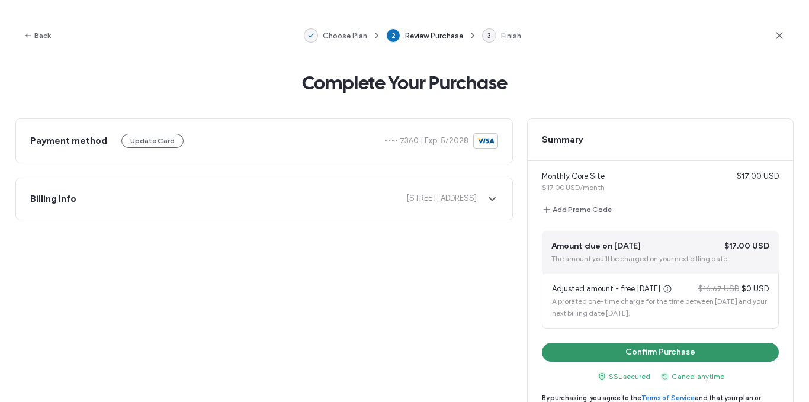
click at [679, 350] on button "Confirm Purchase" at bounding box center [660, 352] width 237 height 19
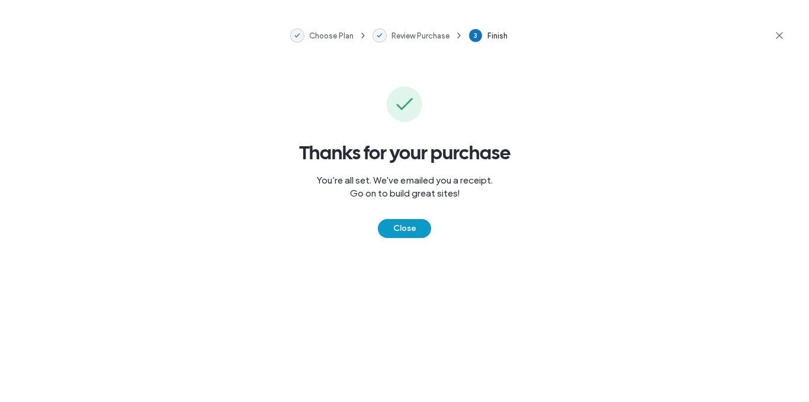
click at [779, 36] on icon at bounding box center [780, 36] width 12 height 12
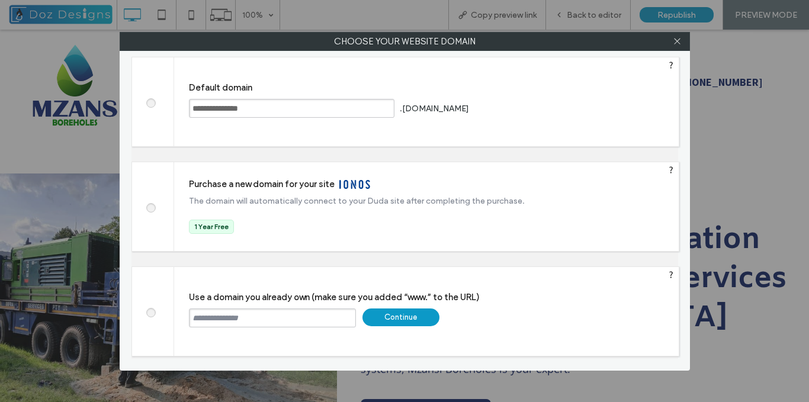
click at [237, 321] on input "text" at bounding box center [272, 318] width 167 height 19
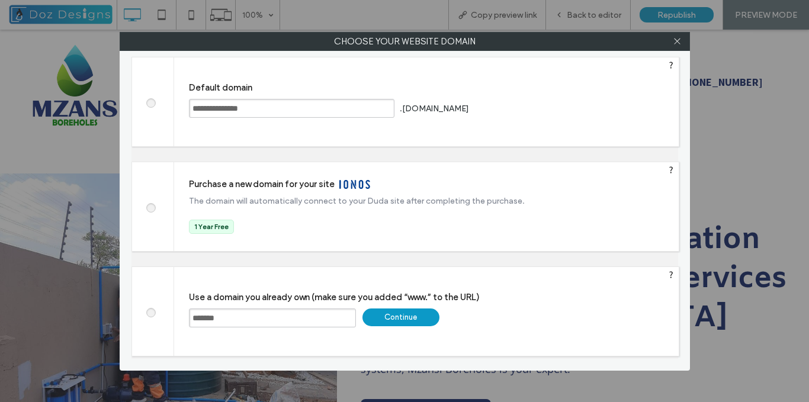
type input "**********"
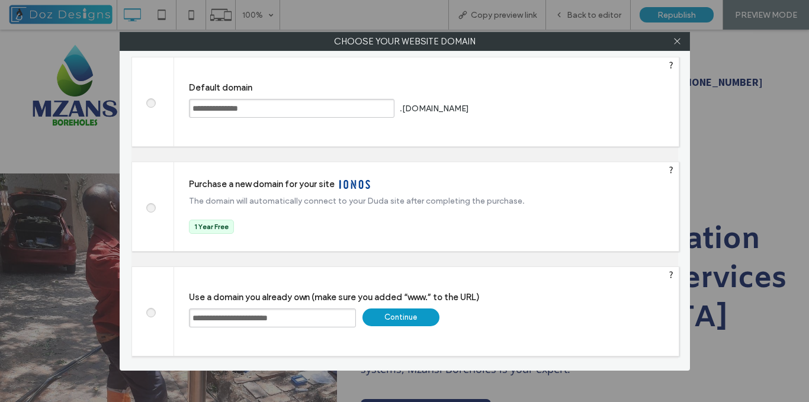
click at [409, 316] on div "Continue" at bounding box center [401, 318] width 77 height 18
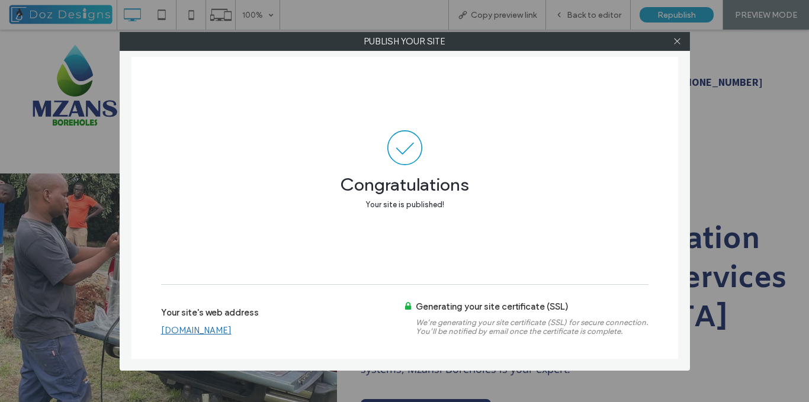
click at [232, 329] on link "www.mzansiboreholes.co.za" at bounding box center [196, 330] width 71 height 11
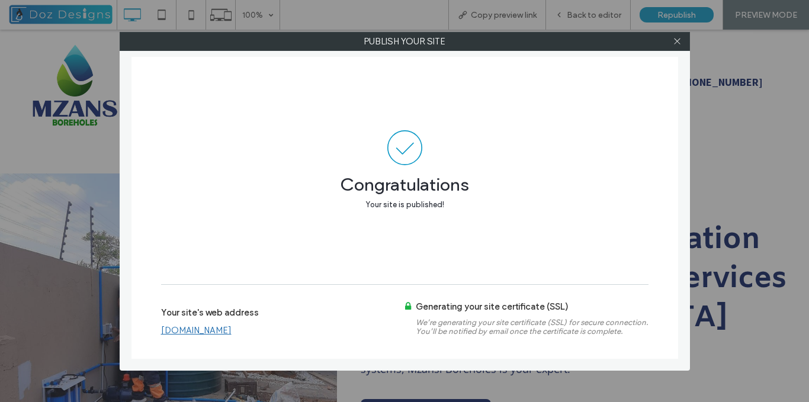
drag, startPoint x: 678, startPoint y: 40, endPoint x: 528, endPoint y: 20, distance: 151.3
click at [678, 40] on icon at bounding box center [677, 41] width 9 height 9
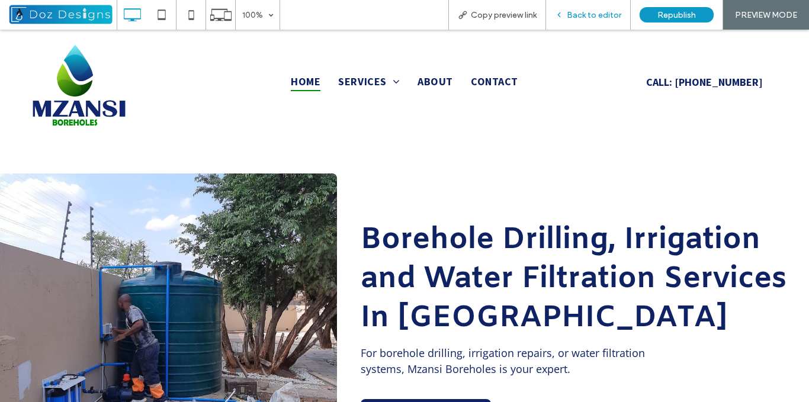
drag, startPoint x: 571, startPoint y: 16, endPoint x: 739, endPoint y: 146, distance: 212.8
click at [571, 16] on span "Back to editor" at bounding box center [594, 15] width 55 height 10
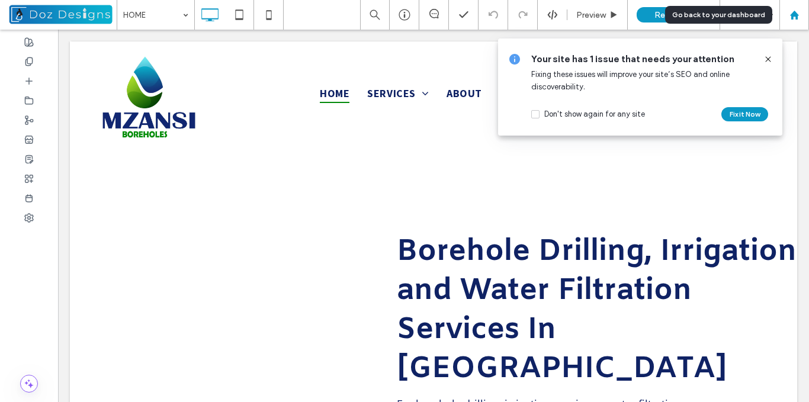
drag, startPoint x: 795, startPoint y: 15, endPoint x: 723, endPoint y: 4, distance: 72.6
click at [795, 15] on use at bounding box center [794, 14] width 9 height 9
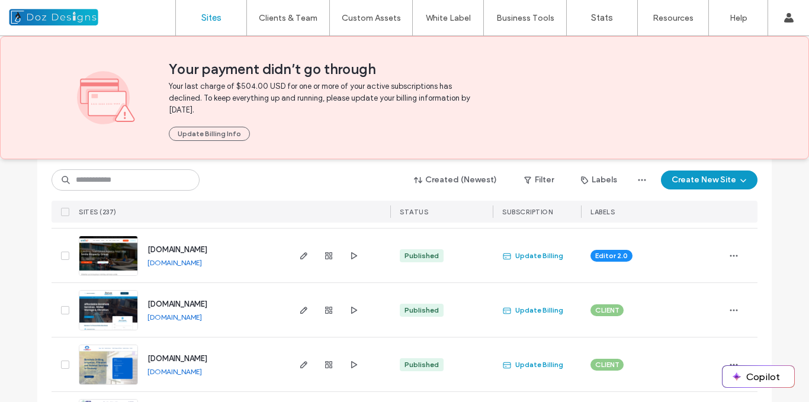
scroll to position [178, 0]
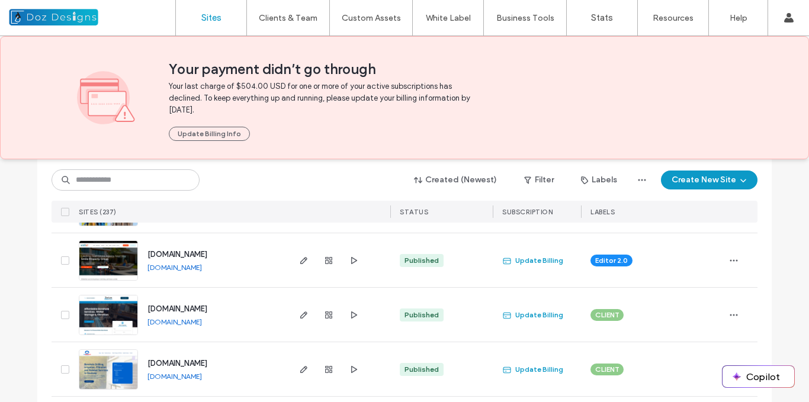
click at [111, 260] on img at bounding box center [108, 281] width 58 height 81
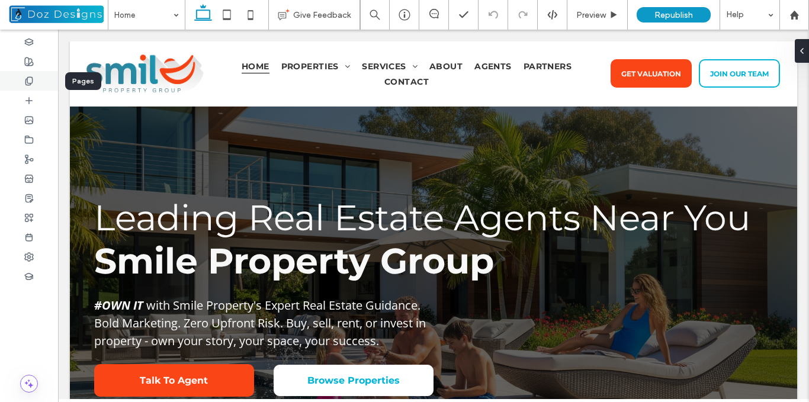
click at [30, 81] on icon at bounding box center [28, 80] width 9 height 9
